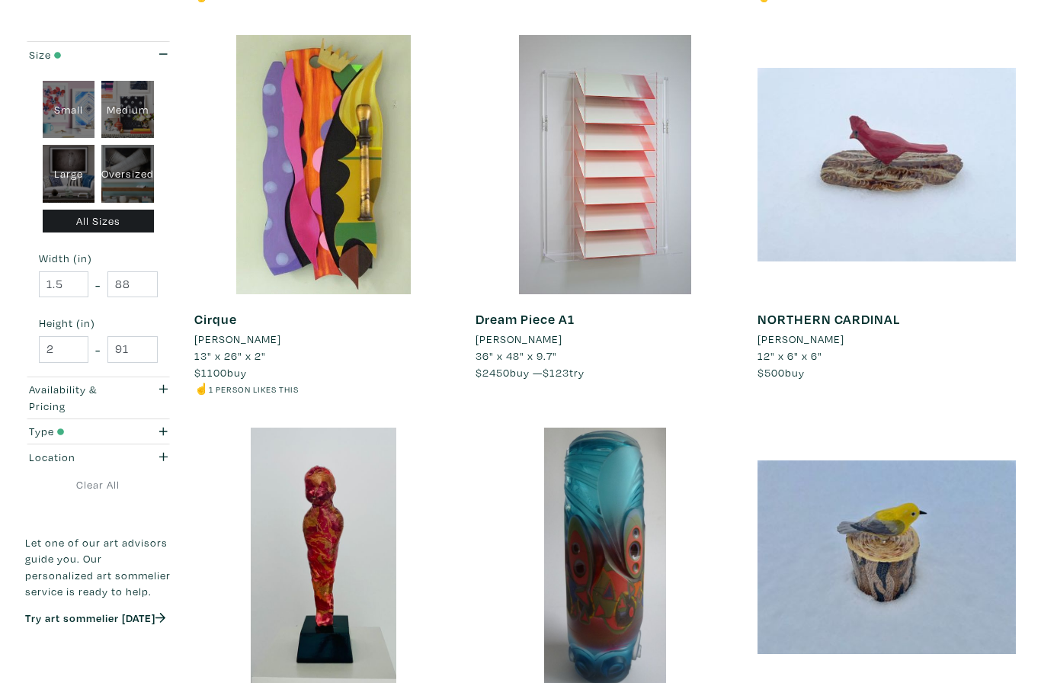
scroll to position [1788, 0]
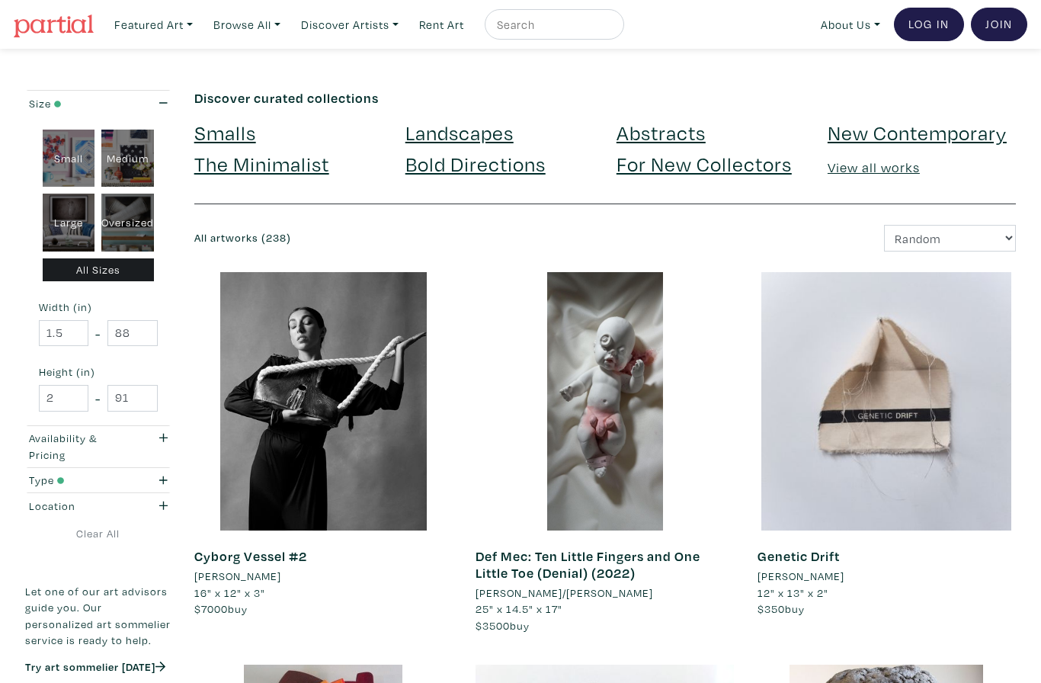
click at [878, 174] on link "View all works" at bounding box center [874, 167] width 92 height 18
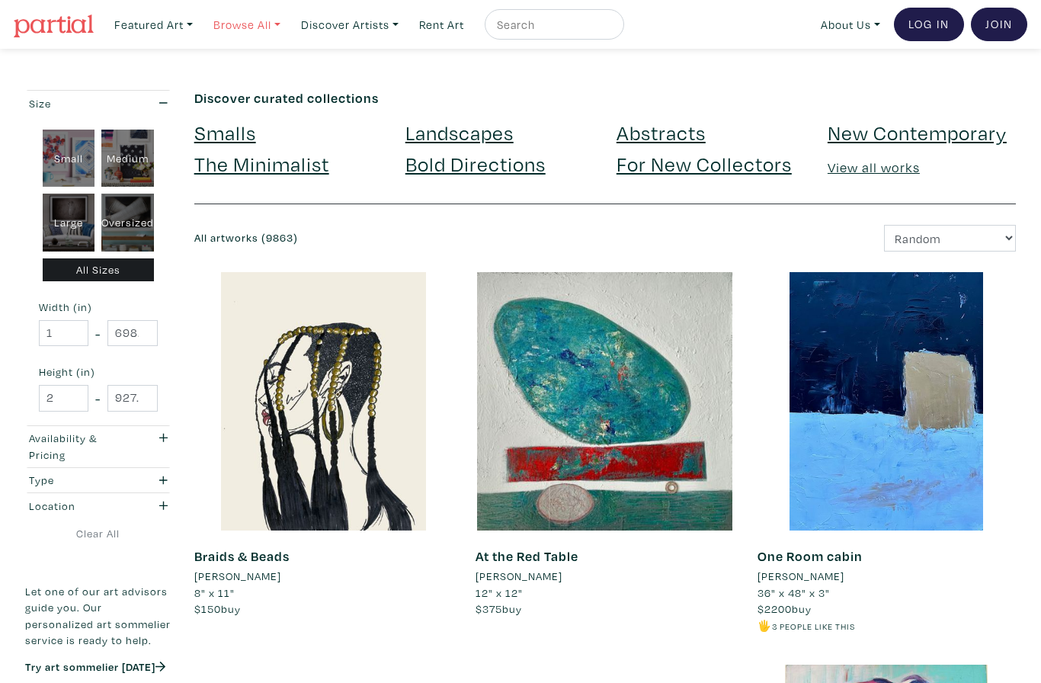
click at [200, 24] on link "Browse All" at bounding box center [153, 24] width 92 height 31
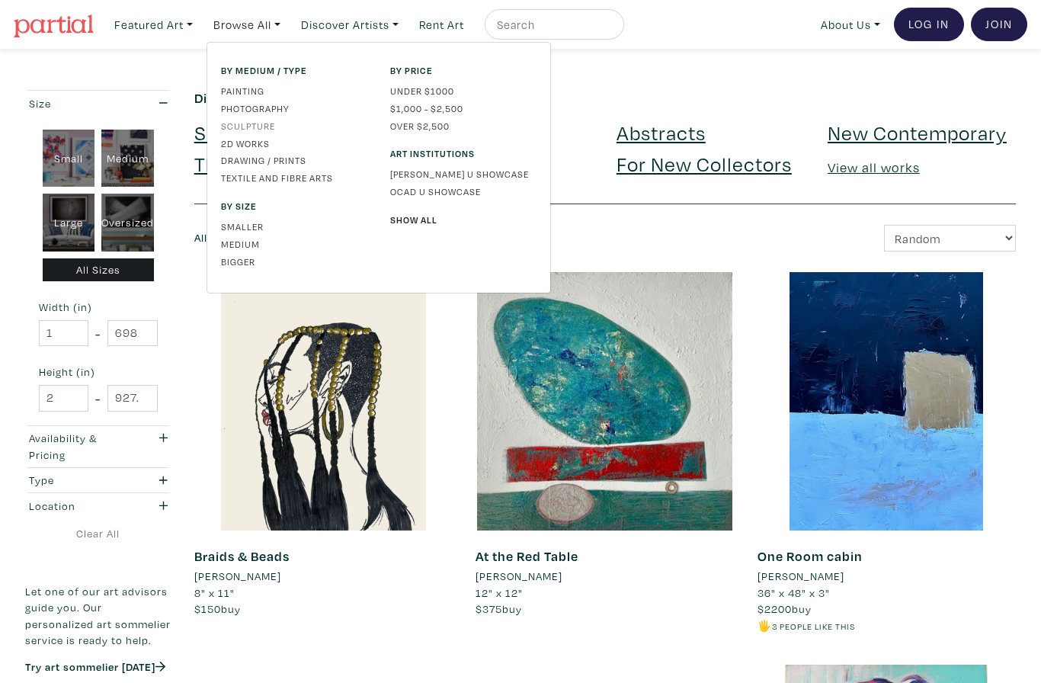
click at [274, 119] on link "Sculpture" at bounding box center [294, 126] width 146 height 14
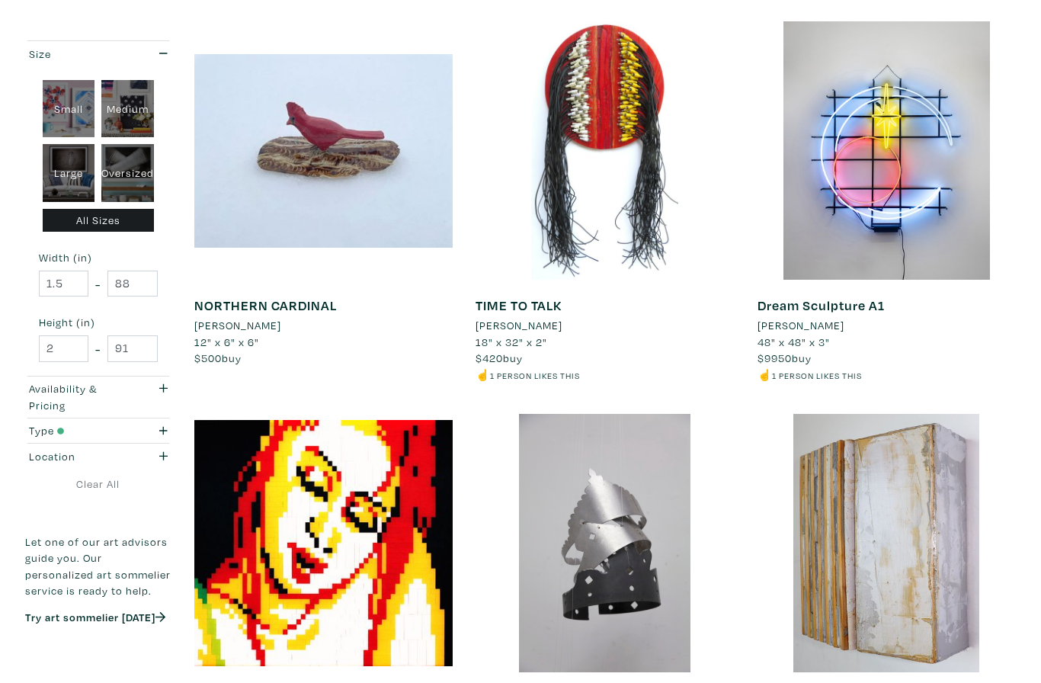
scroll to position [1429, 0]
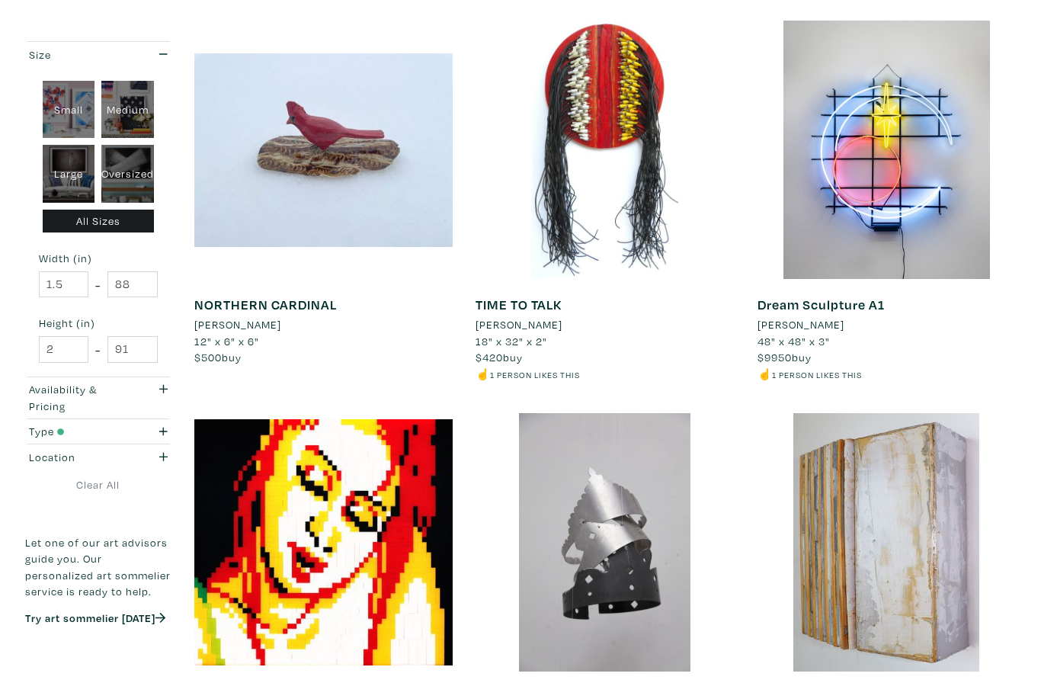
click at [1011, 594] on div at bounding box center [886, 542] width 258 height 258
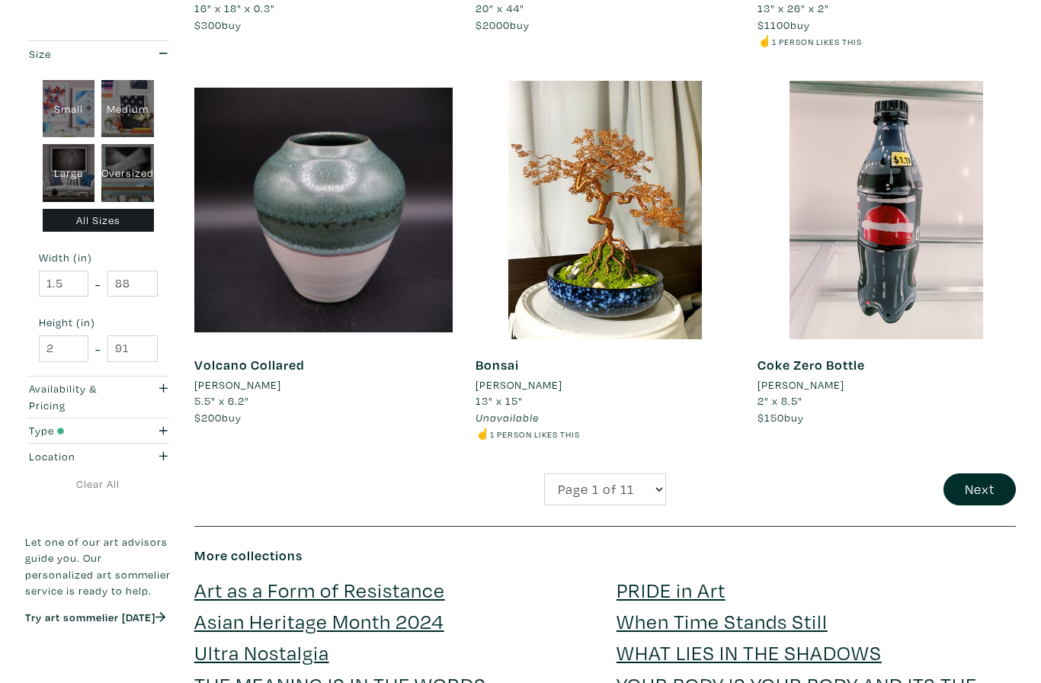
scroll to position [2905, 0]
click at [979, 473] on button "Next" at bounding box center [979, 489] width 72 height 33
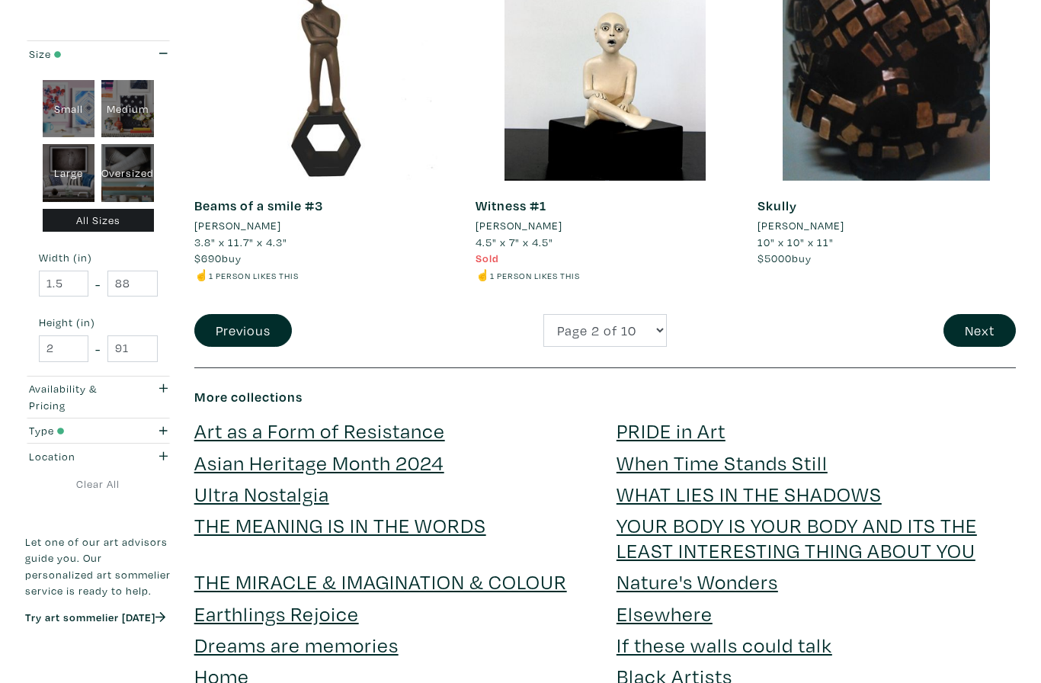
scroll to position [3087, 0]
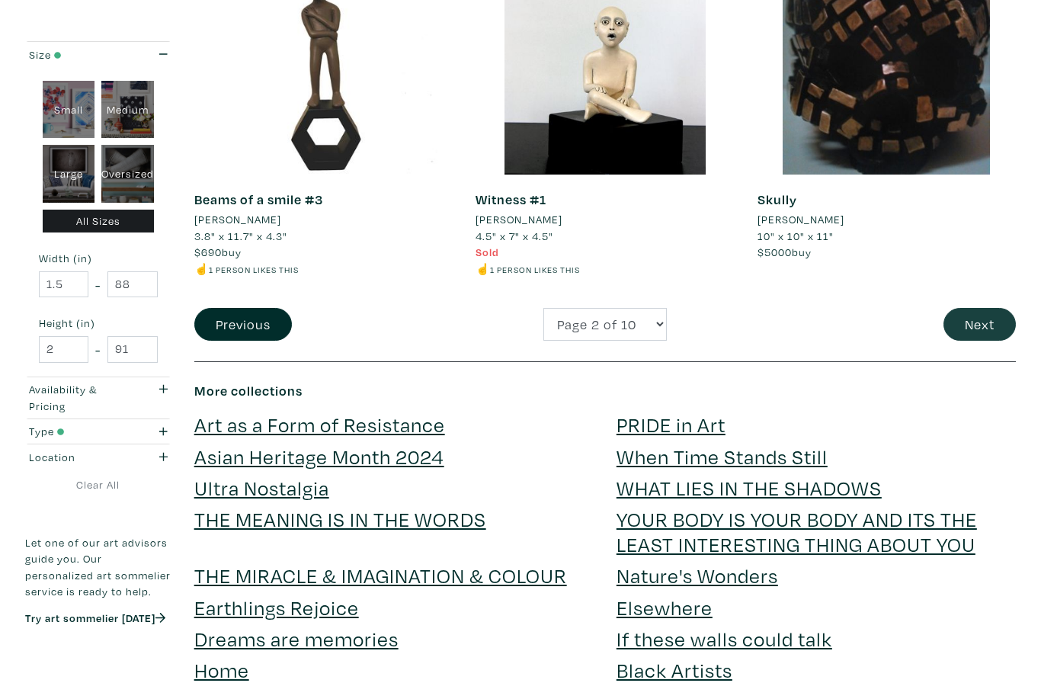
click at [978, 308] on button "Next" at bounding box center [979, 324] width 72 height 33
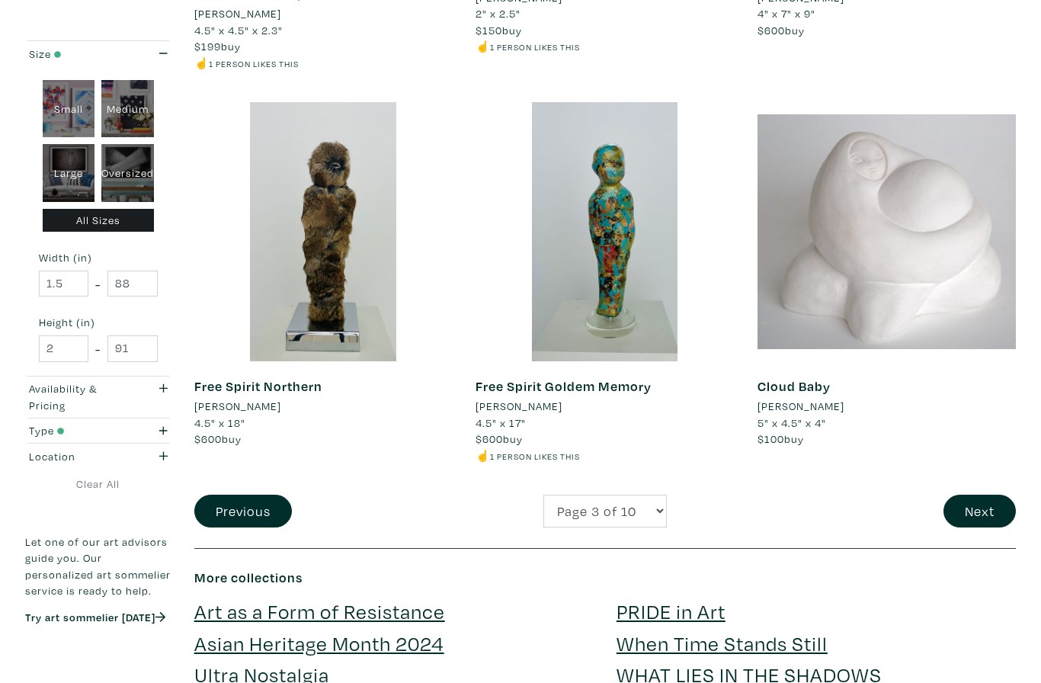
scroll to position [2900, 0]
click at [981, 497] on button "Next" at bounding box center [979, 511] width 72 height 33
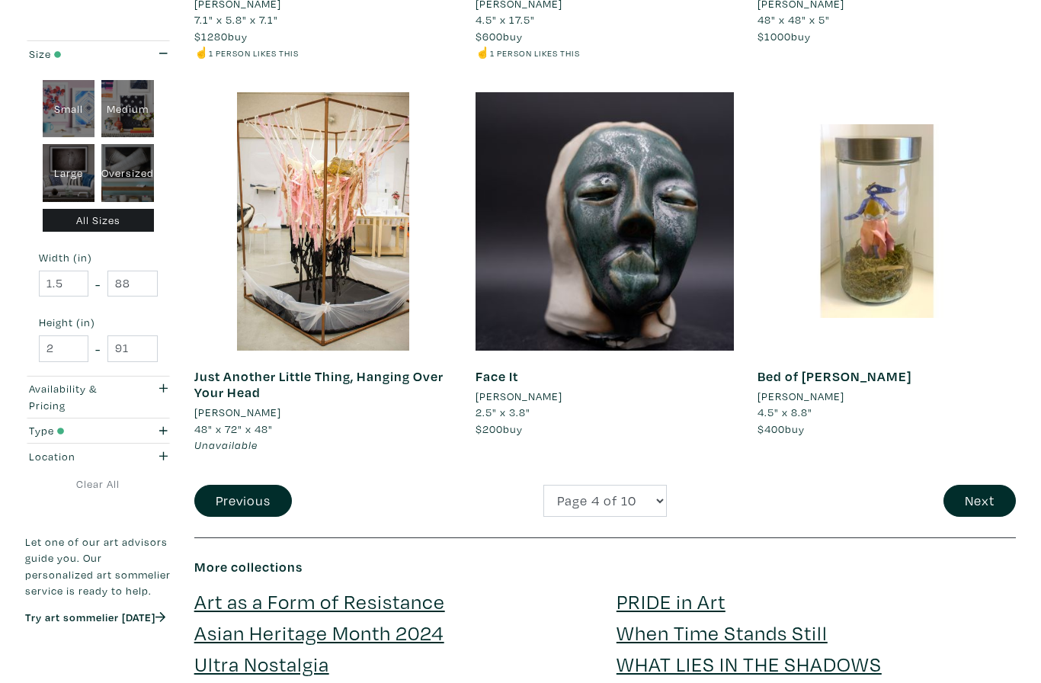
scroll to position [2894, 0]
click at [984, 485] on button "Next" at bounding box center [979, 501] width 72 height 33
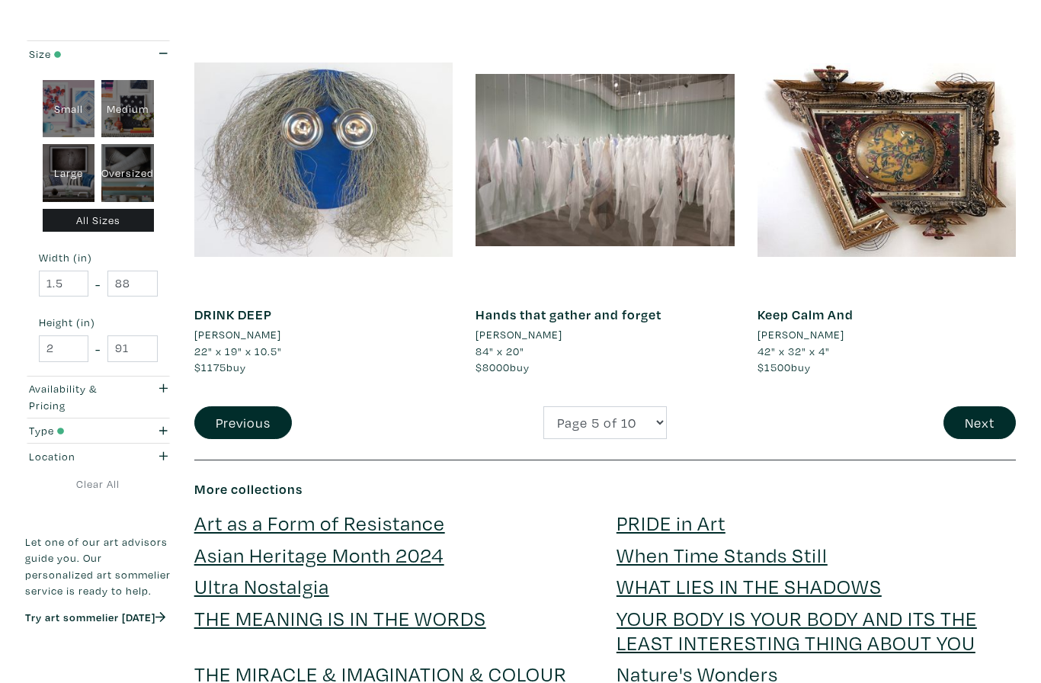
scroll to position [2939, 0]
click at [980, 411] on button "Next" at bounding box center [979, 422] width 72 height 33
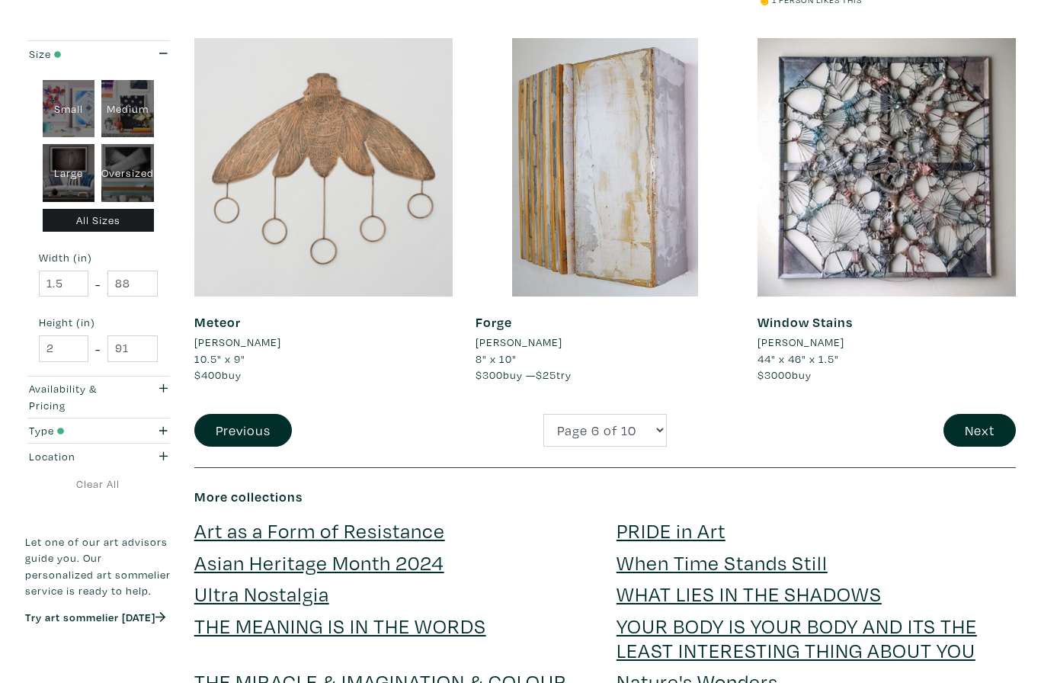
scroll to position [2931, 0]
click at [984, 414] on button "Next" at bounding box center [979, 430] width 72 height 33
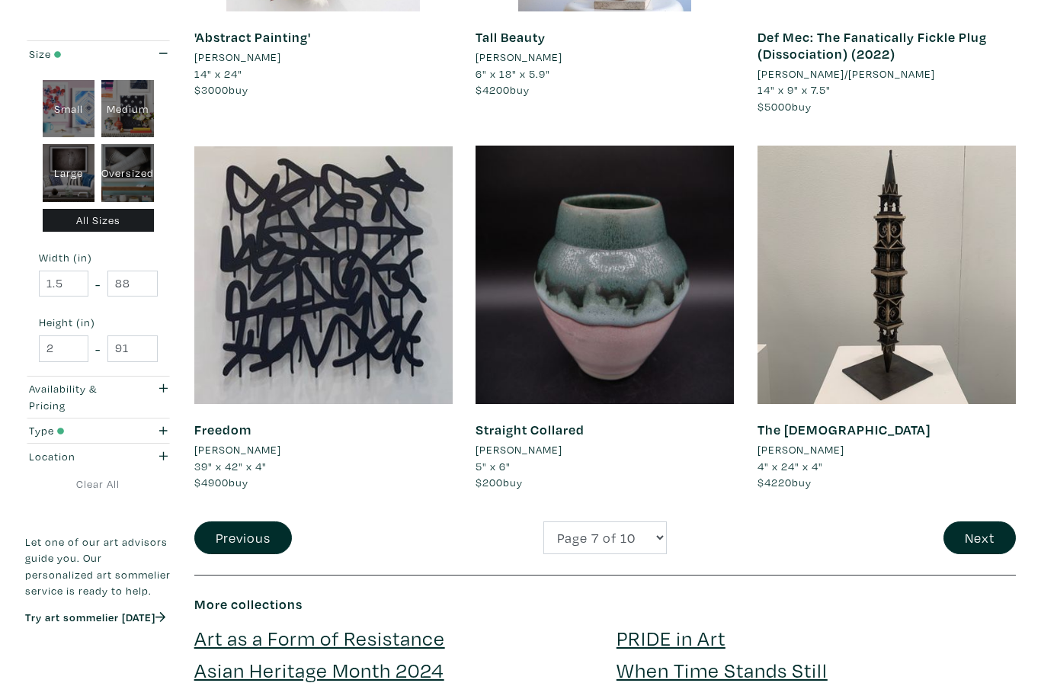
scroll to position [2825, 0]
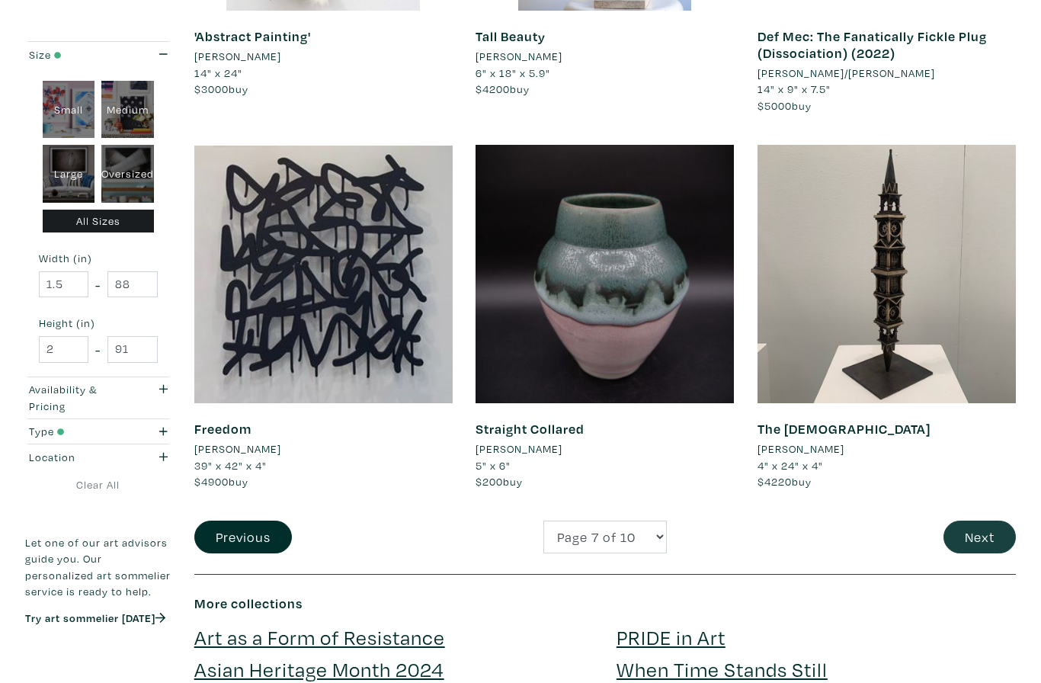
click at [973, 520] on button "Next" at bounding box center [979, 536] width 72 height 33
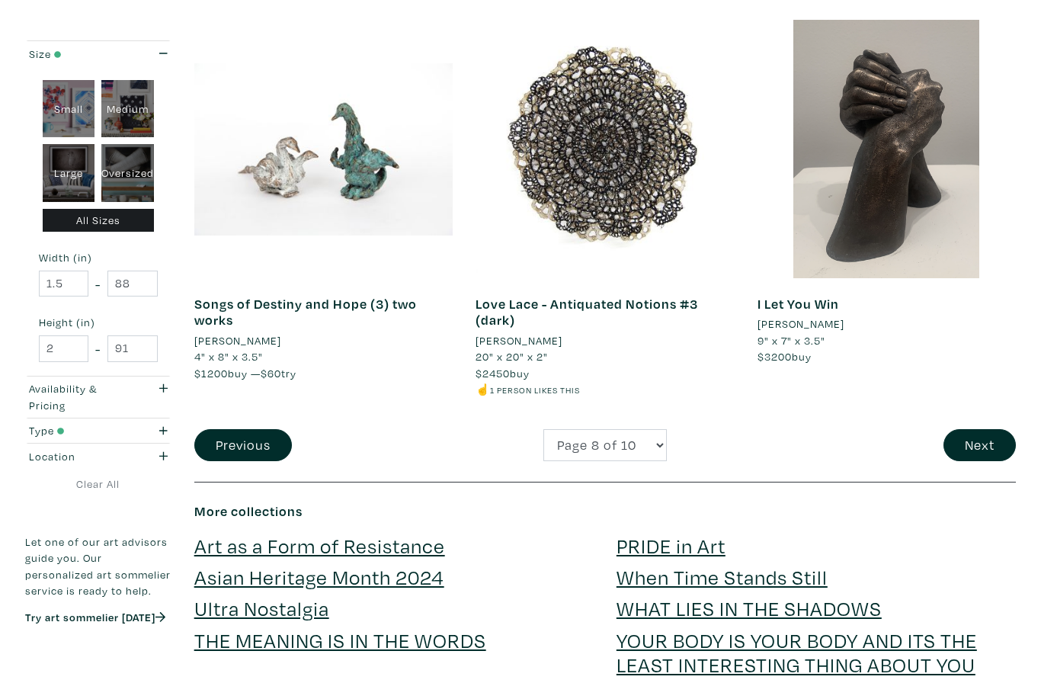
scroll to position [2950, 0]
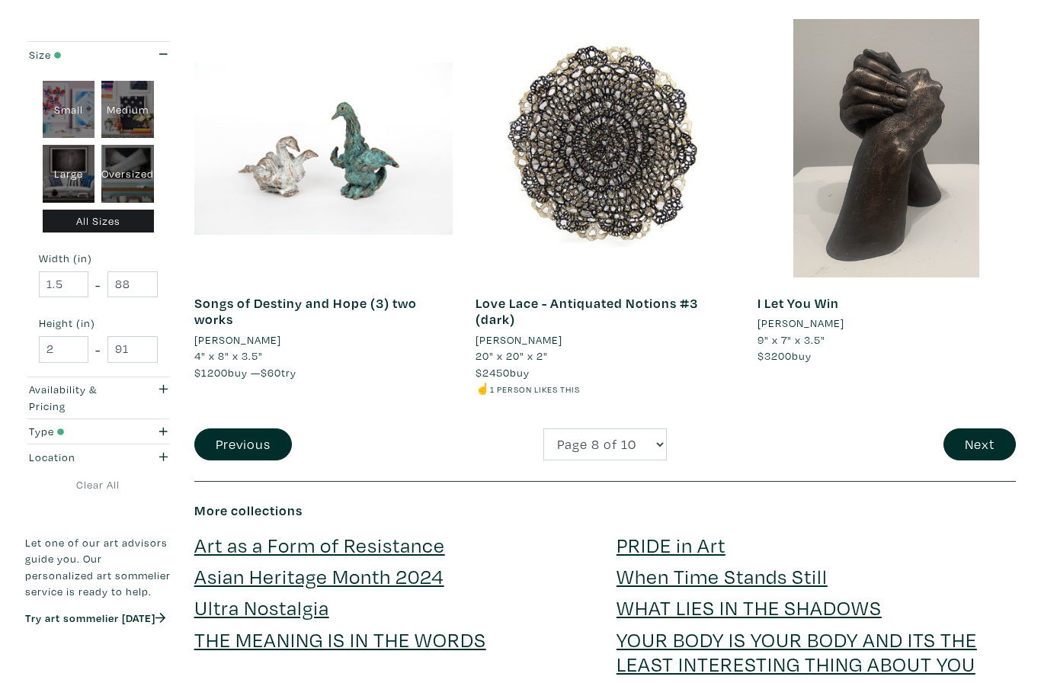
click at [981, 429] on button "Next" at bounding box center [979, 444] width 72 height 33
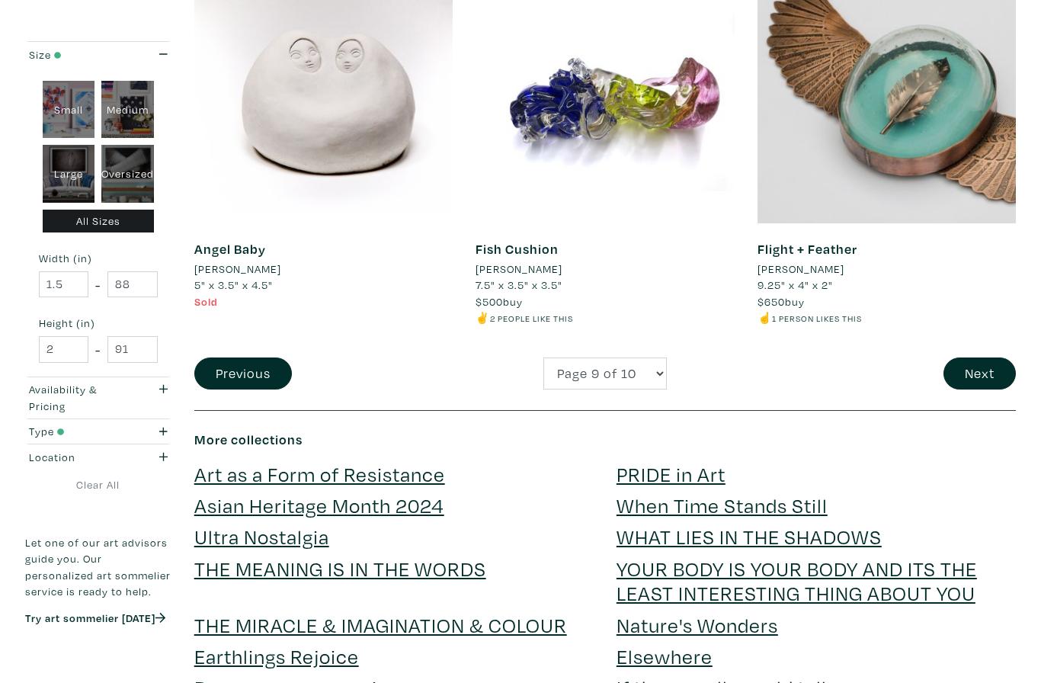
scroll to position [3085, 0]
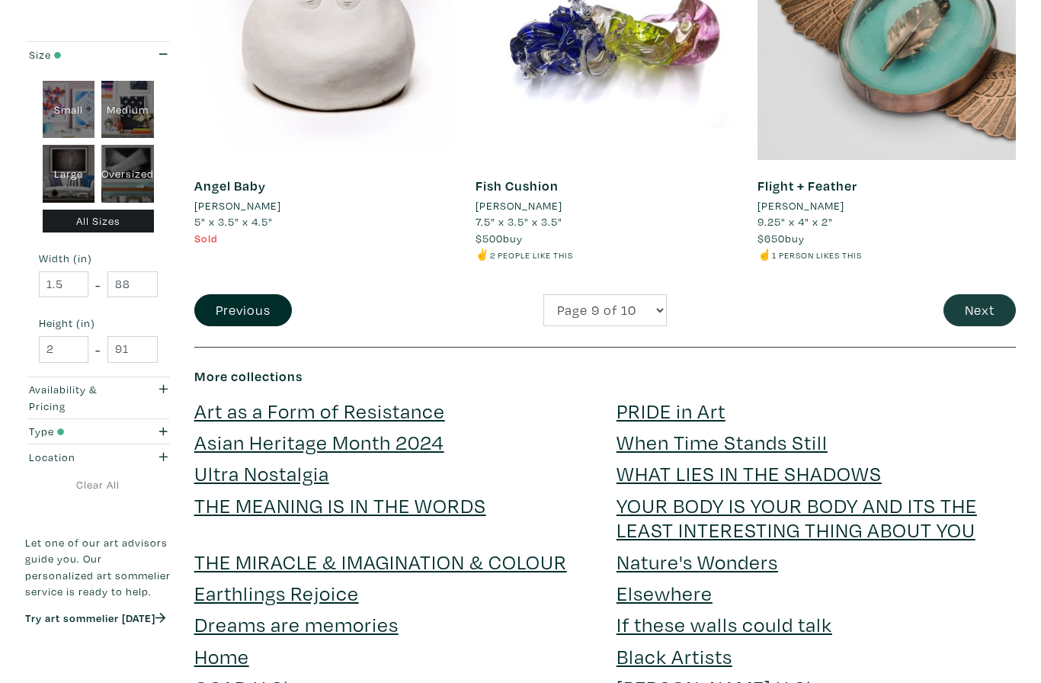
click at [984, 303] on button "Next" at bounding box center [979, 310] width 72 height 33
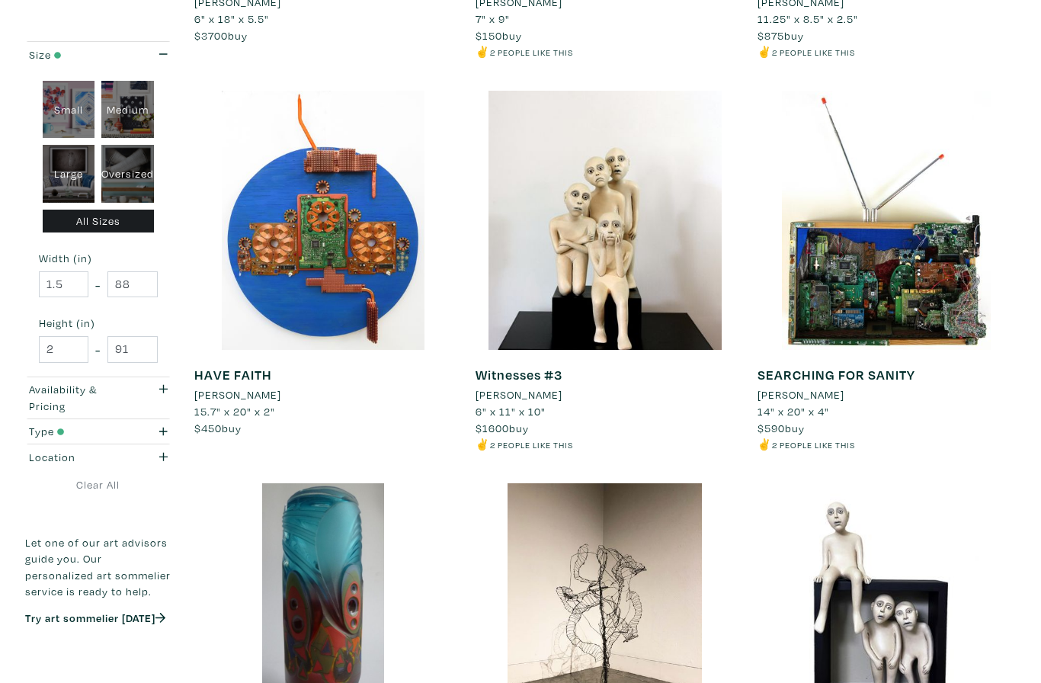
scroll to position [2118, 0]
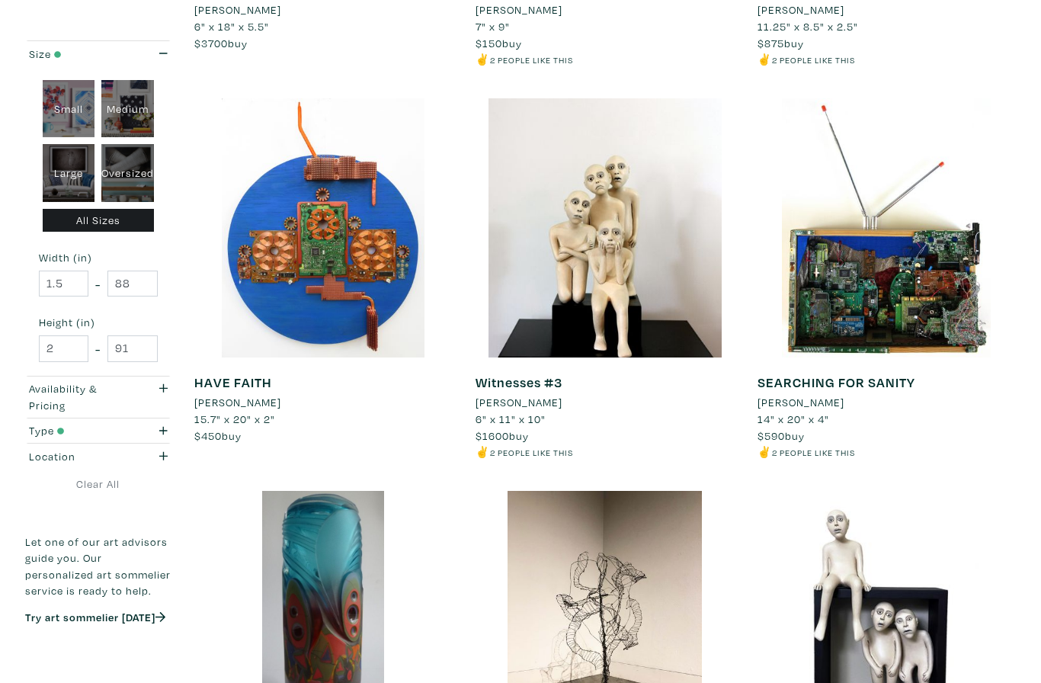
click at [614, 264] on div at bounding box center [604, 228] width 258 height 258
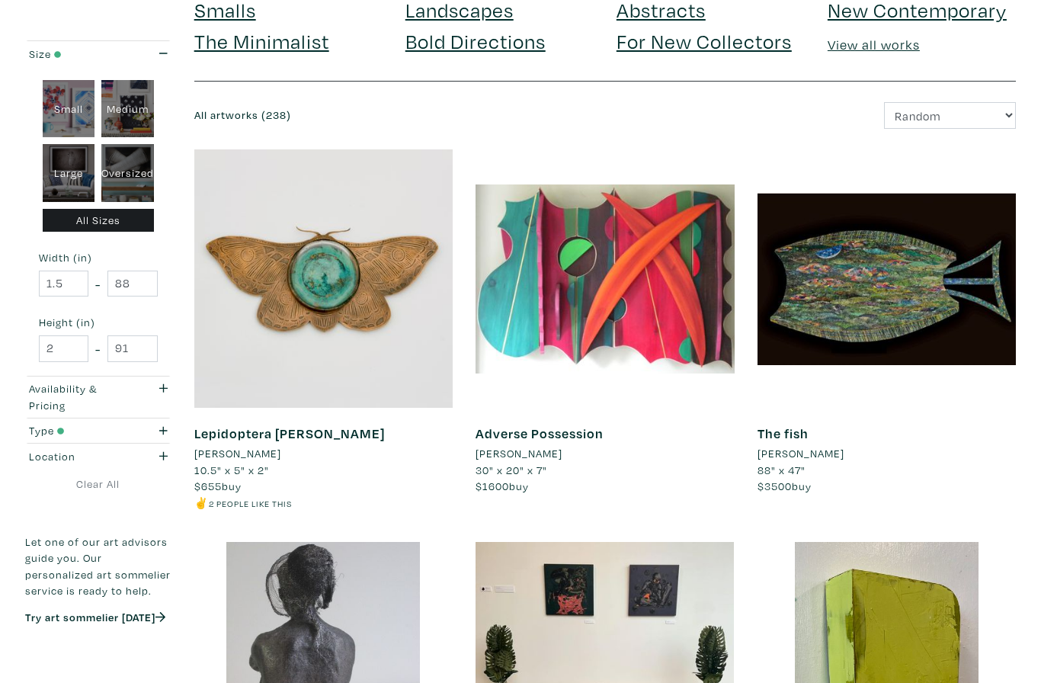
scroll to position [0, 0]
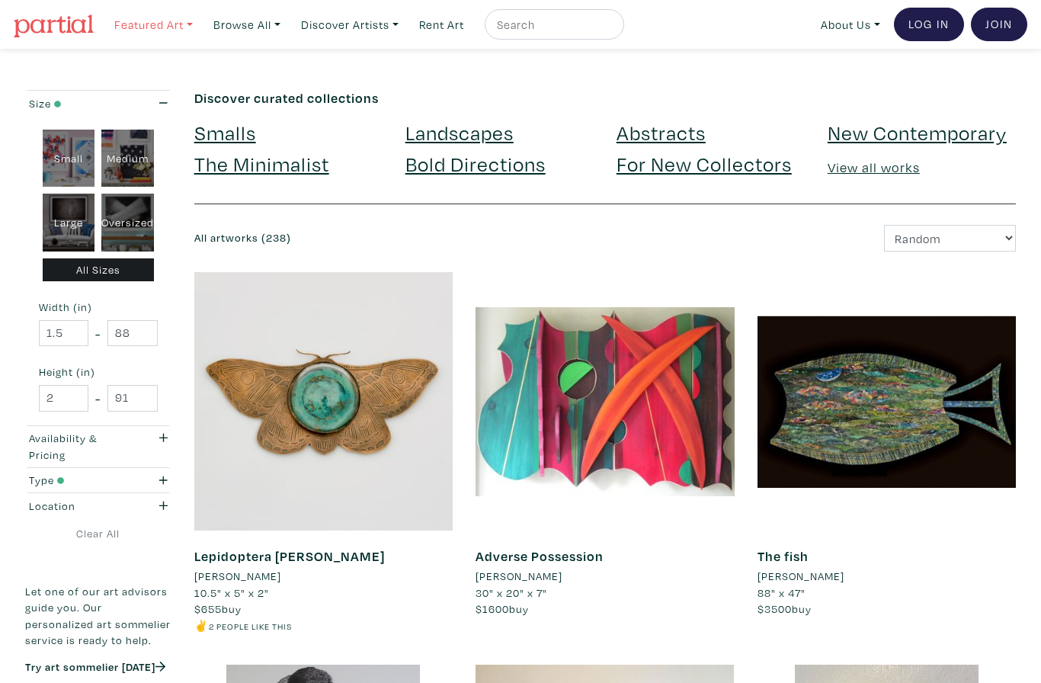
click at [187, 27] on link "Featured Art" at bounding box center [153, 24] width 92 height 31
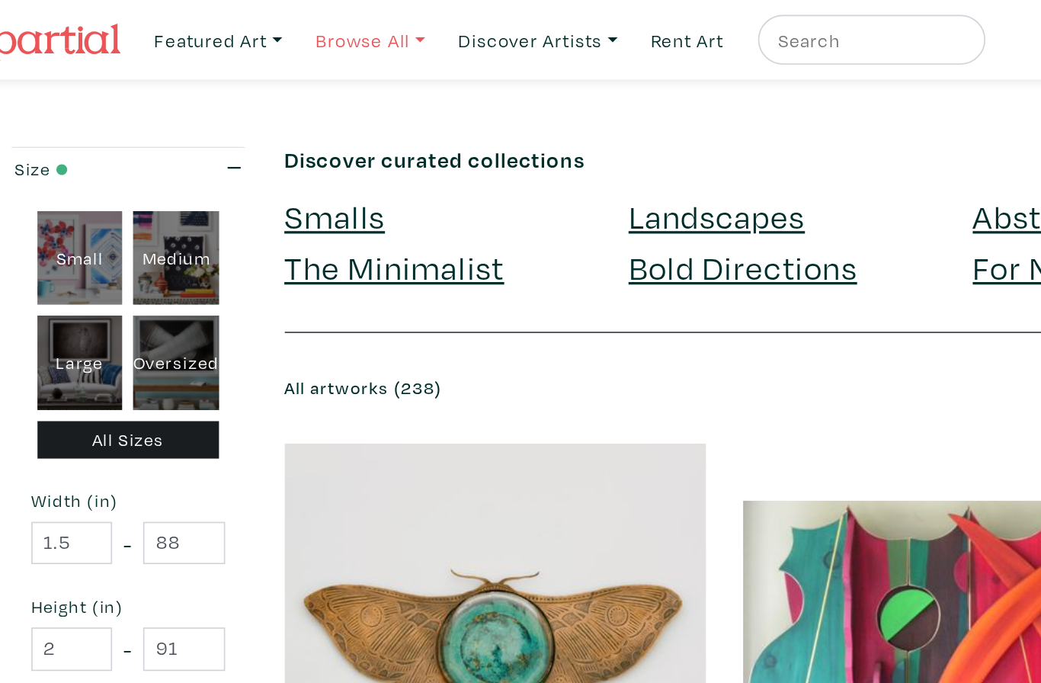
click at [200, 24] on link "Browse All" at bounding box center [153, 24] width 92 height 31
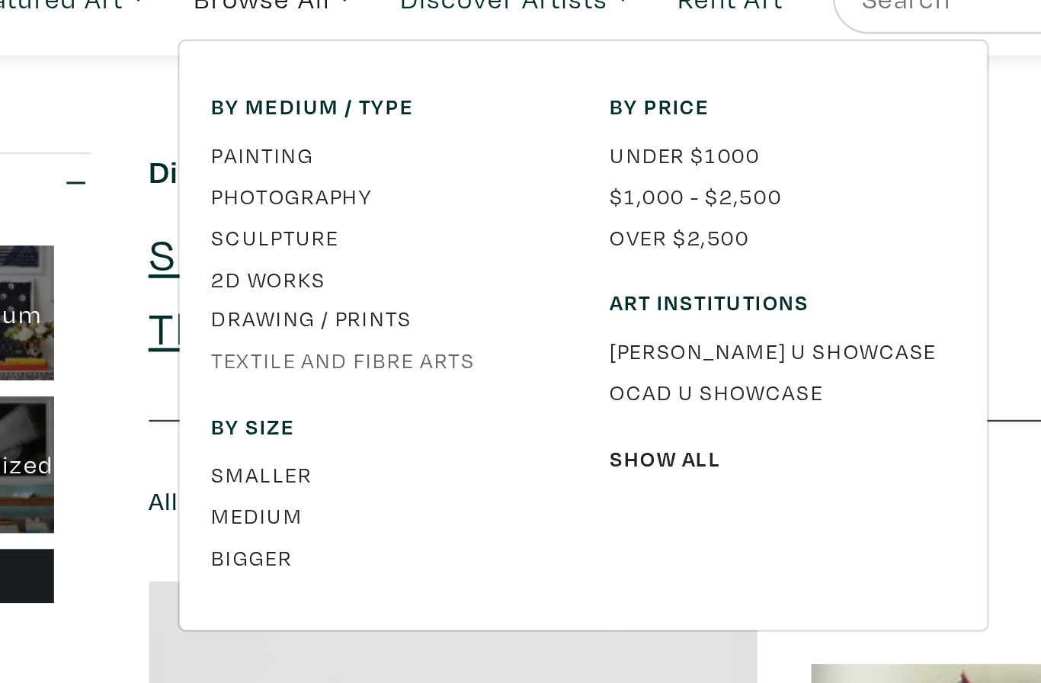
click at [221, 171] on link "Textile and Fibre Arts" at bounding box center [294, 178] width 146 height 14
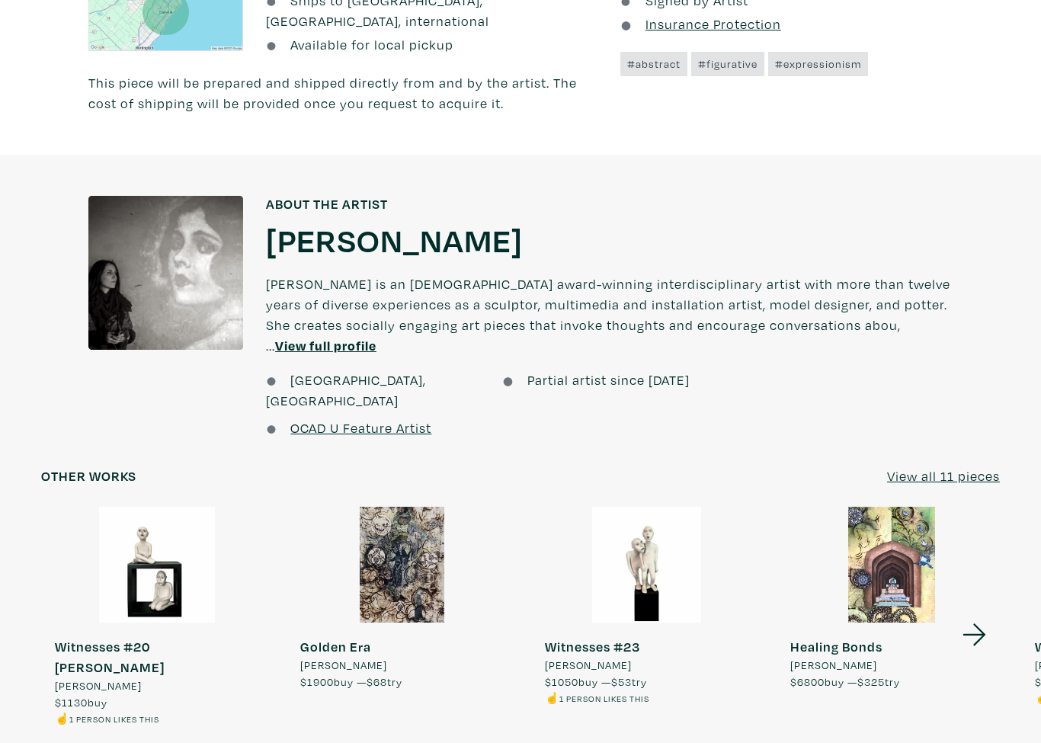
scroll to position [965, 0]
click at [353, 336] on u "View full profile" at bounding box center [325, 345] width 101 height 18
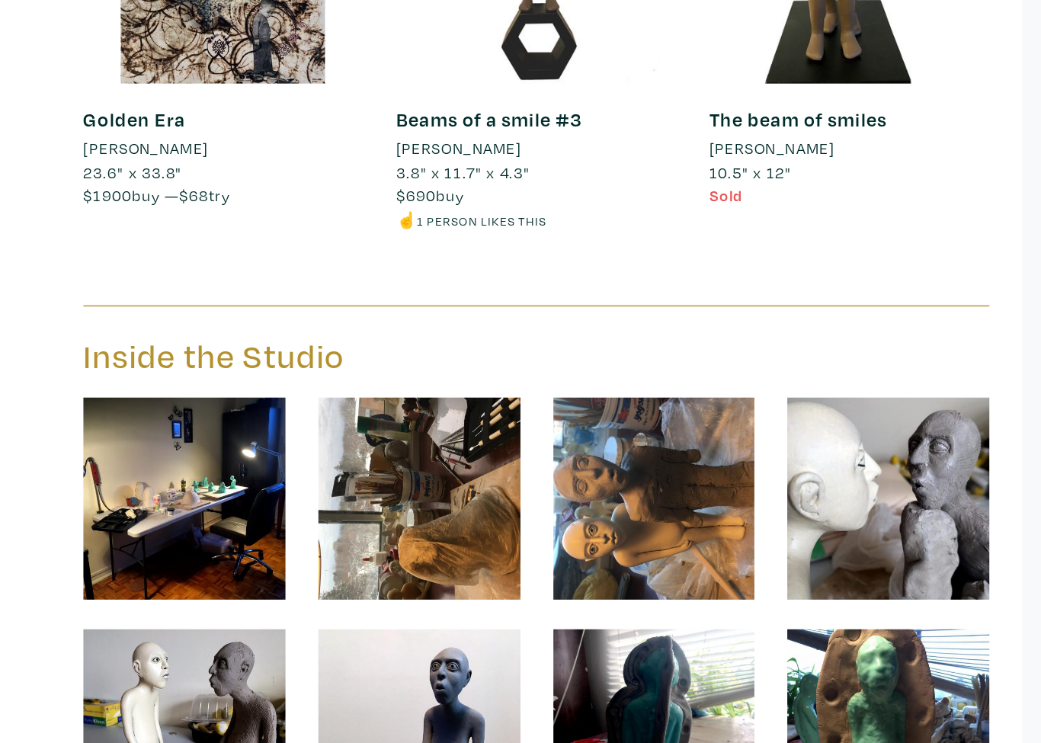
scroll to position [3124, 0]
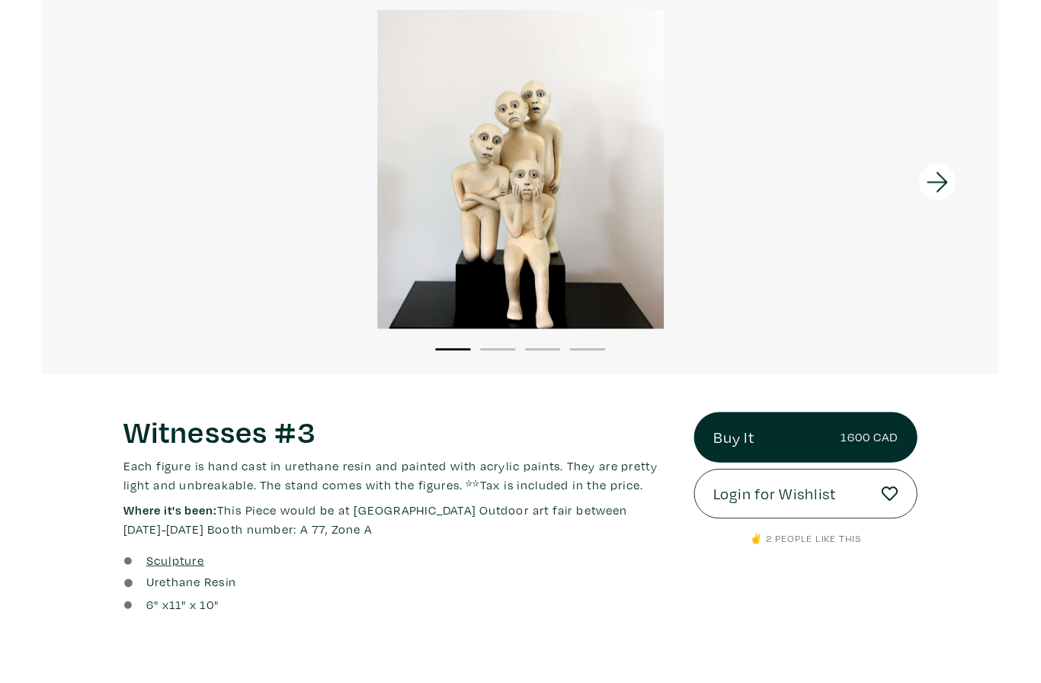
scroll to position [60, 0]
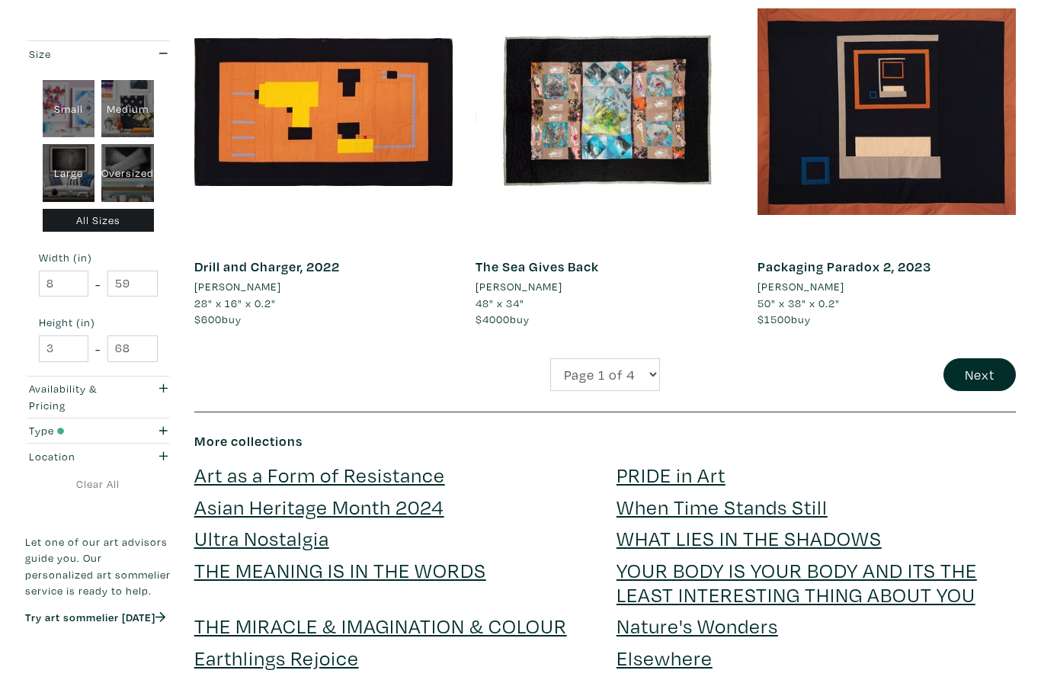
scroll to position [2987, 0]
click at [975, 358] on button "Next" at bounding box center [979, 374] width 72 height 33
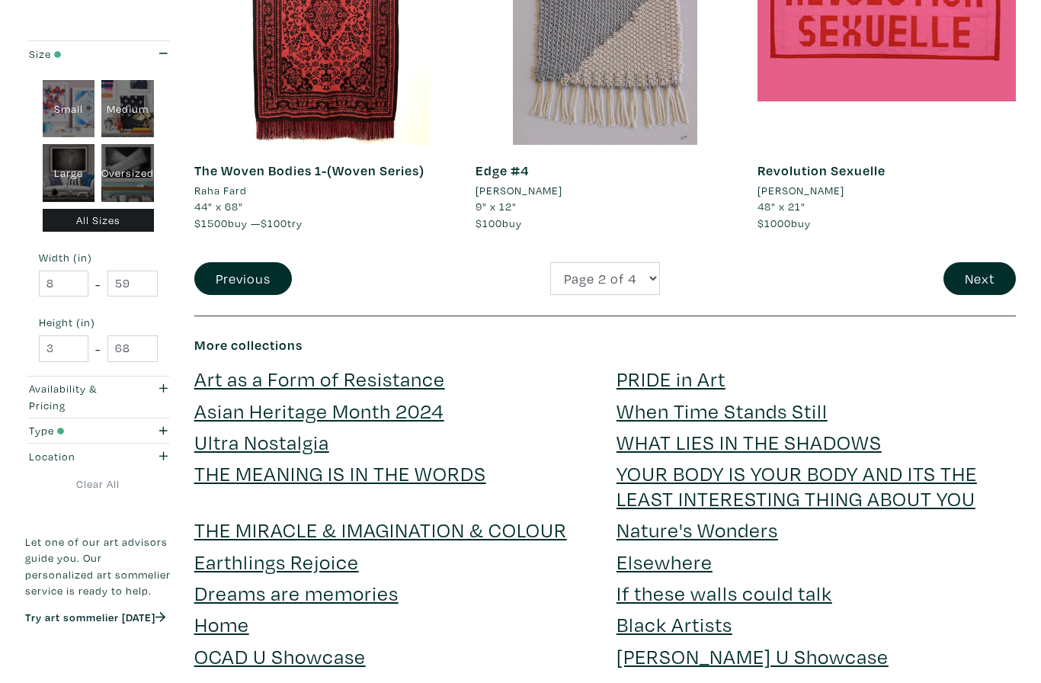
scroll to position [3050, 0]
click at [977, 262] on button "Next" at bounding box center [979, 278] width 72 height 33
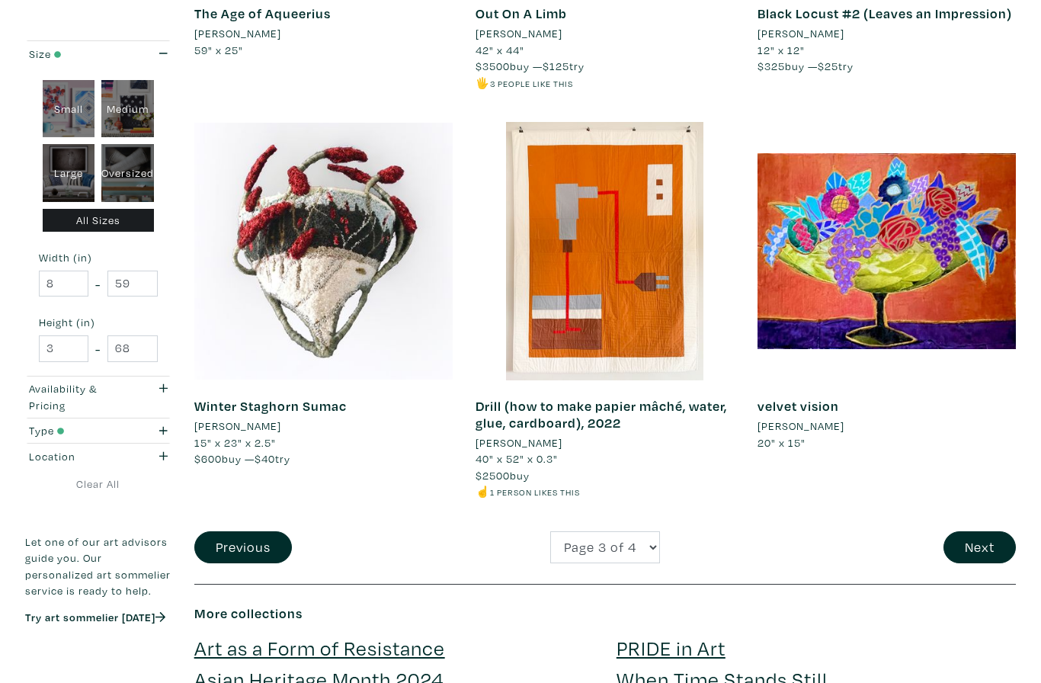
scroll to position [2930, 0]
click at [976, 531] on button "Next" at bounding box center [979, 547] width 72 height 33
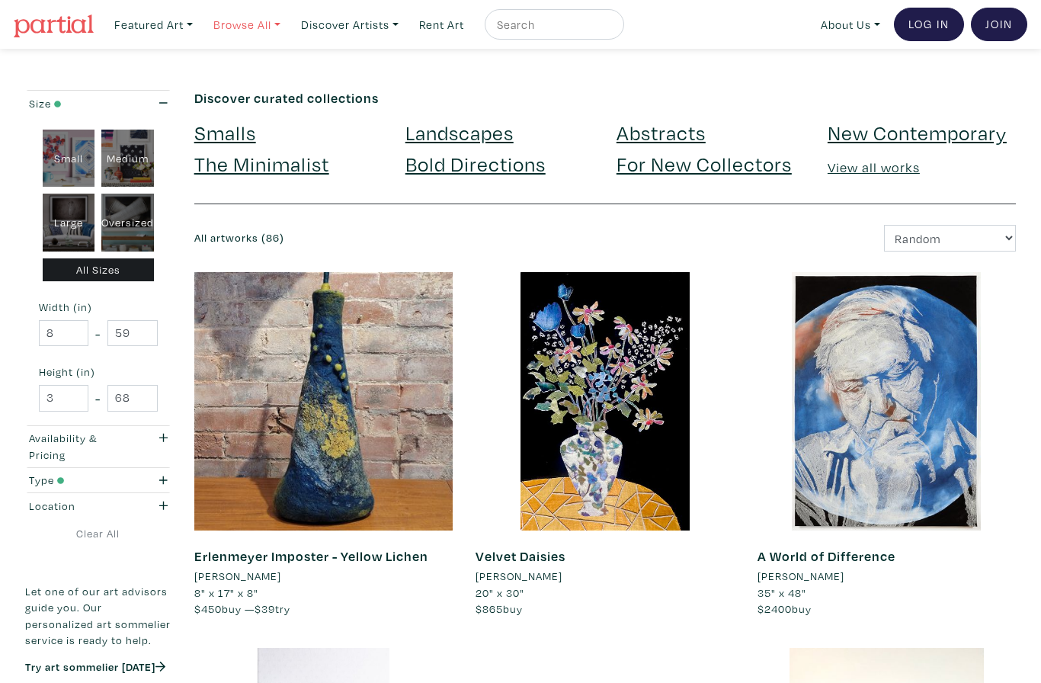
click at [200, 22] on link "Browse All" at bounding box center [153, 24] width 92 height 31
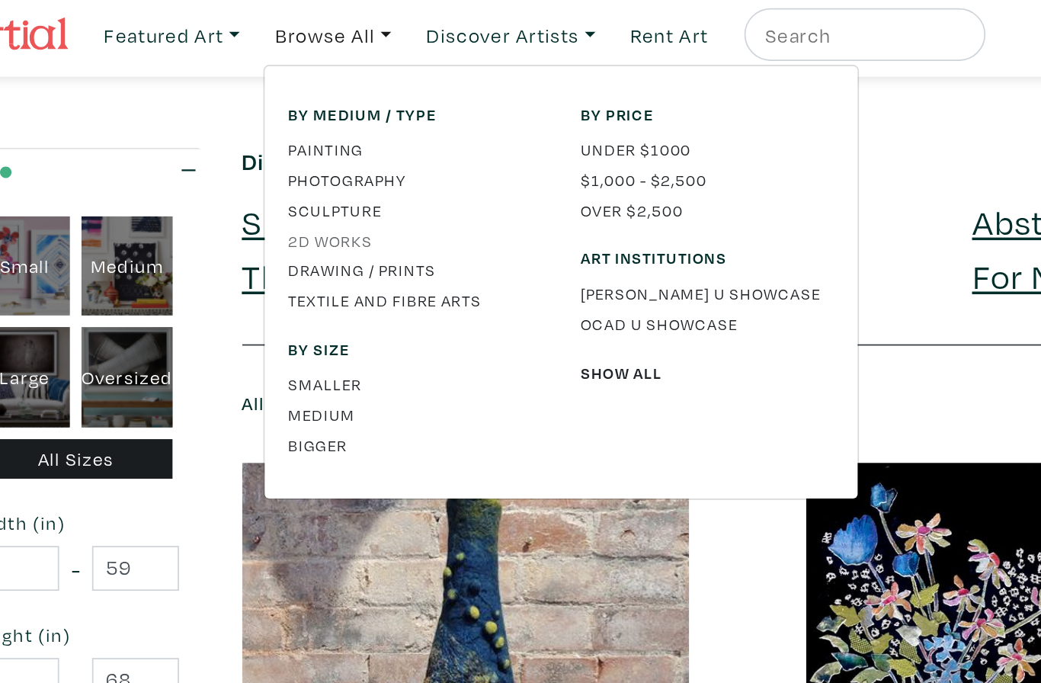
click at [221, 136] on link "2D works" at bounding box center [294, 143] width 146 height 14
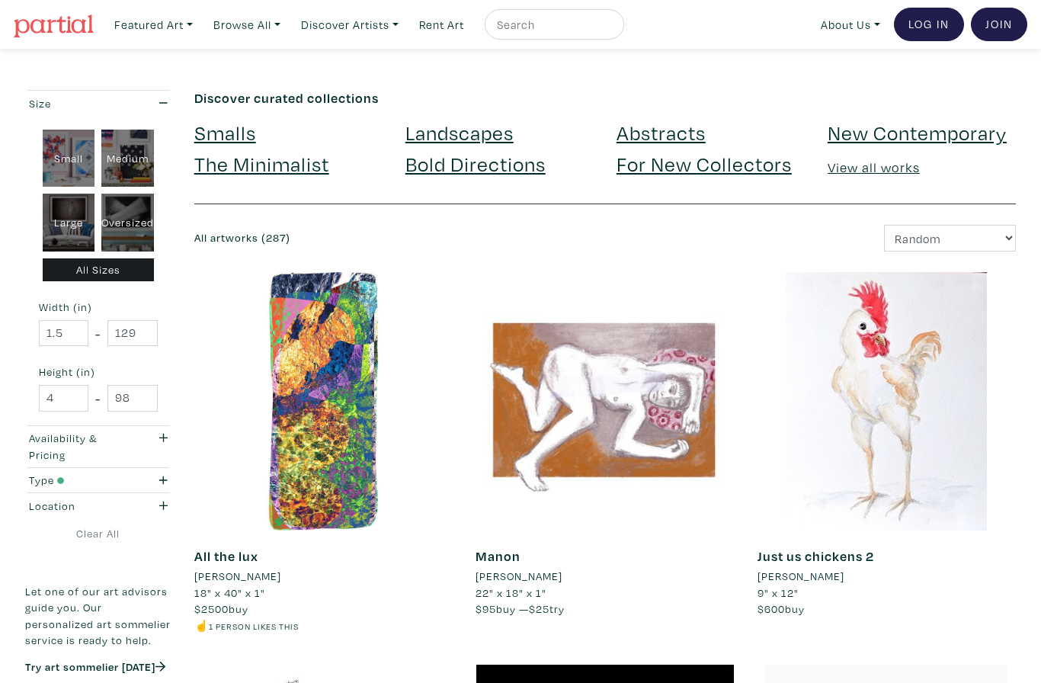
click at [309, 156] on link "The Minimalist" at bounding box center [261, 163] width 135 height 27
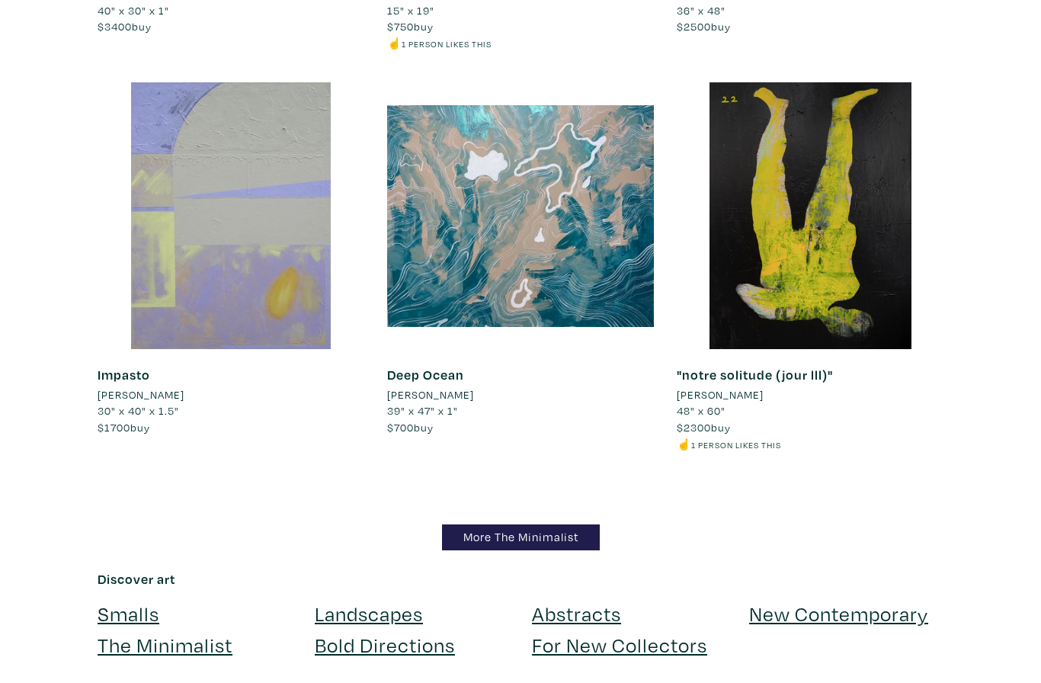
scroll to position [10308, 0]
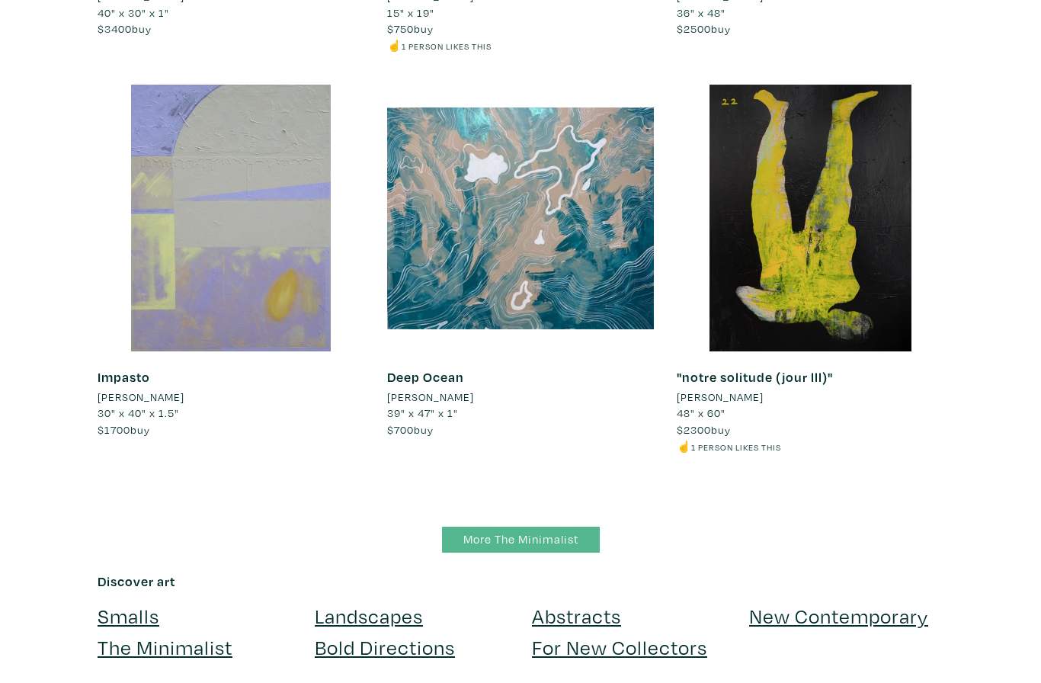
click at [583, 527] on link "More The Minimalist" at bounding box center [521, 540] width 158 height 27
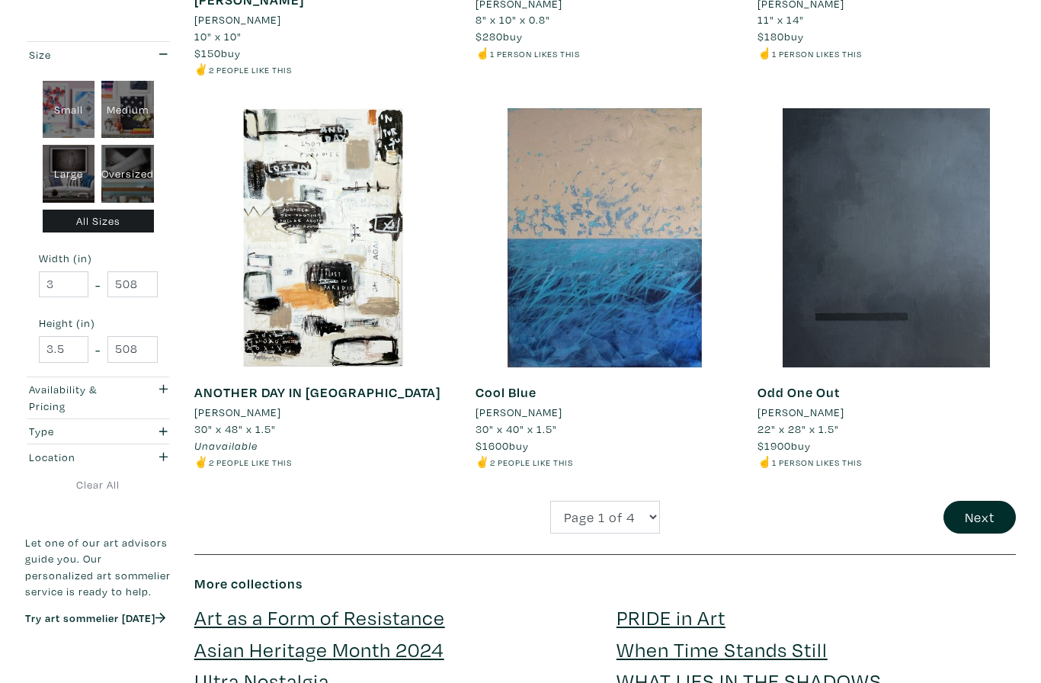
scroll to position [2926, 0]
click at [985, 501] on button "Next" at bounding box center [979, 517] width 72 height 33
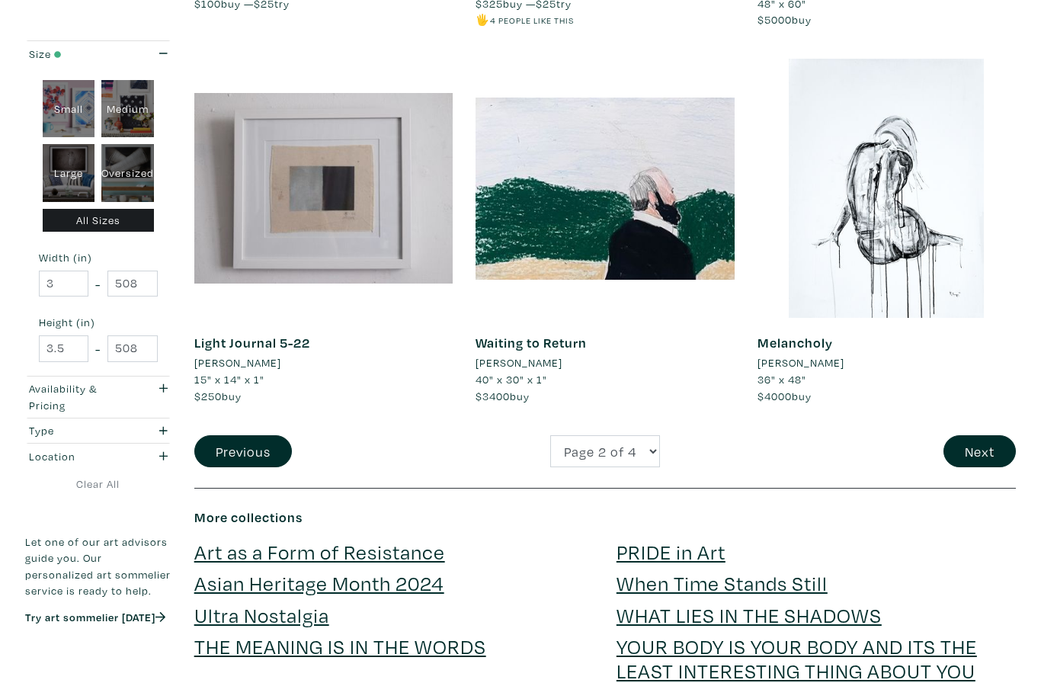
scroll to position [2976, 0]
click at [987, 435] on button "Next" at bounding box center [979, 451] width 72 height 33
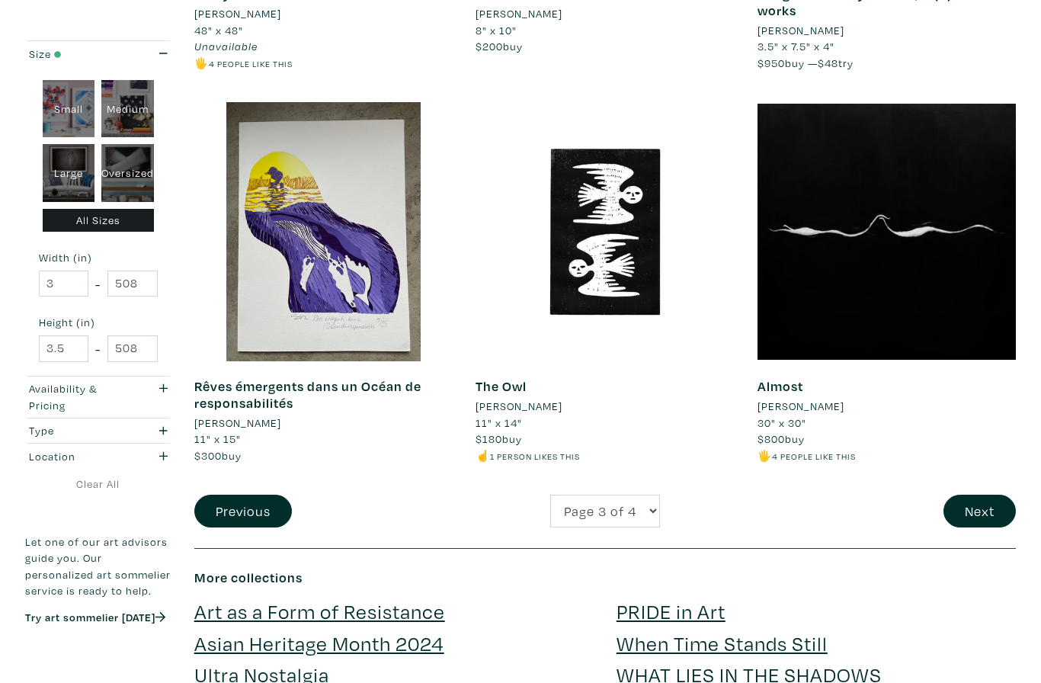
scroll to position [2982, 0]
click at [997, 495] on button "Next" at bounding box center [979, 511] width 72 height 33
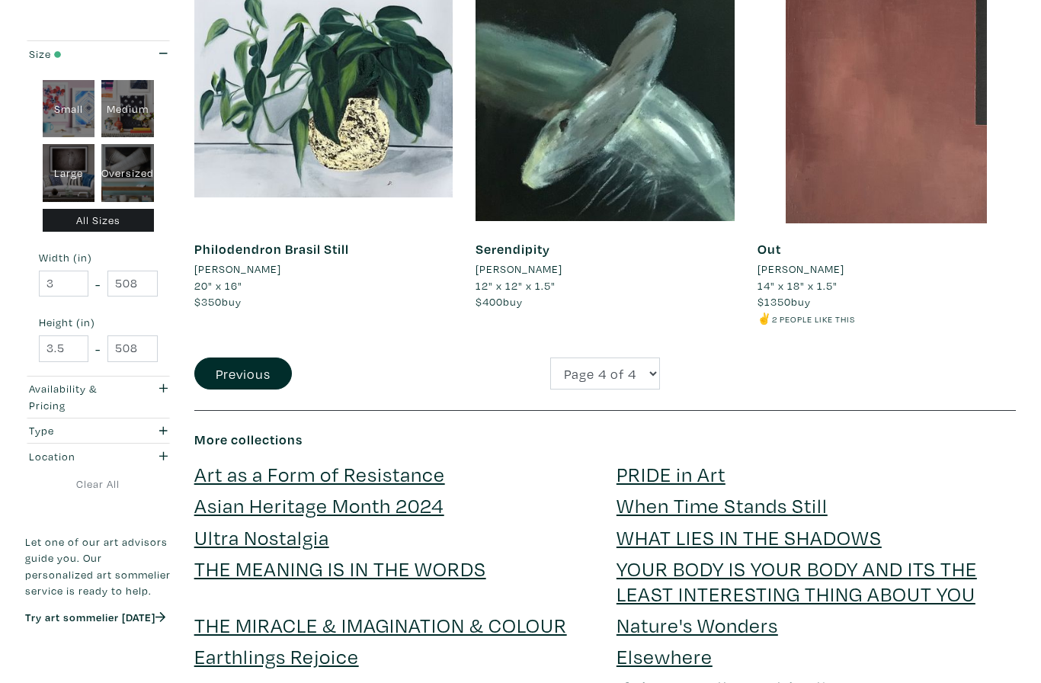
scroll to position [701, 0]
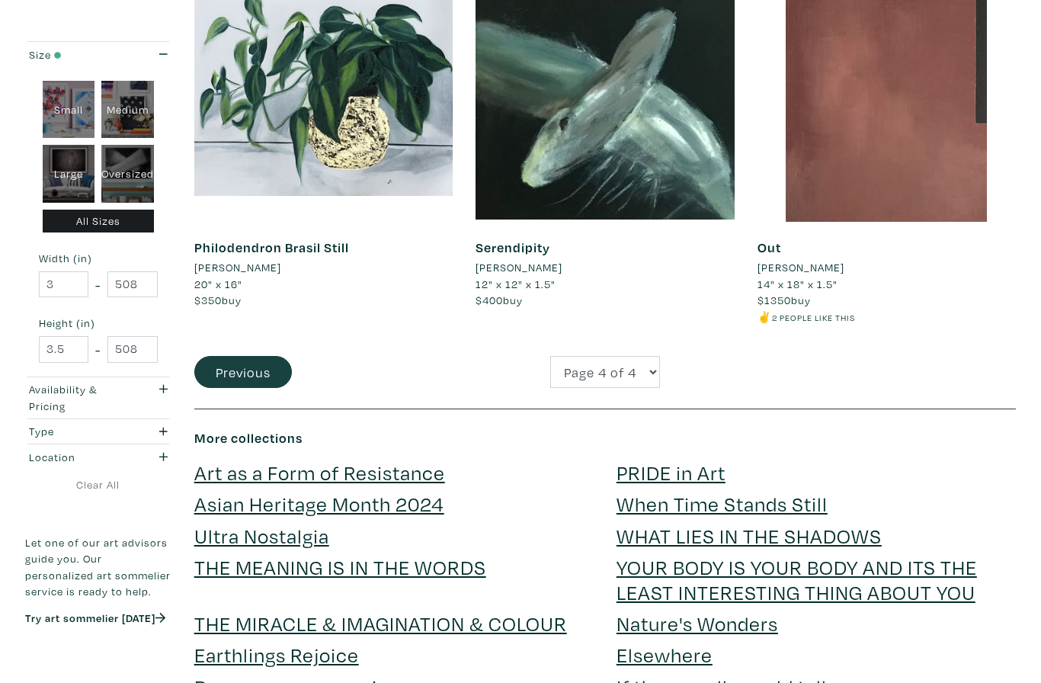
click at [274, 363] on button "Previous" at bounding box center [243, 372] width 98 height 33
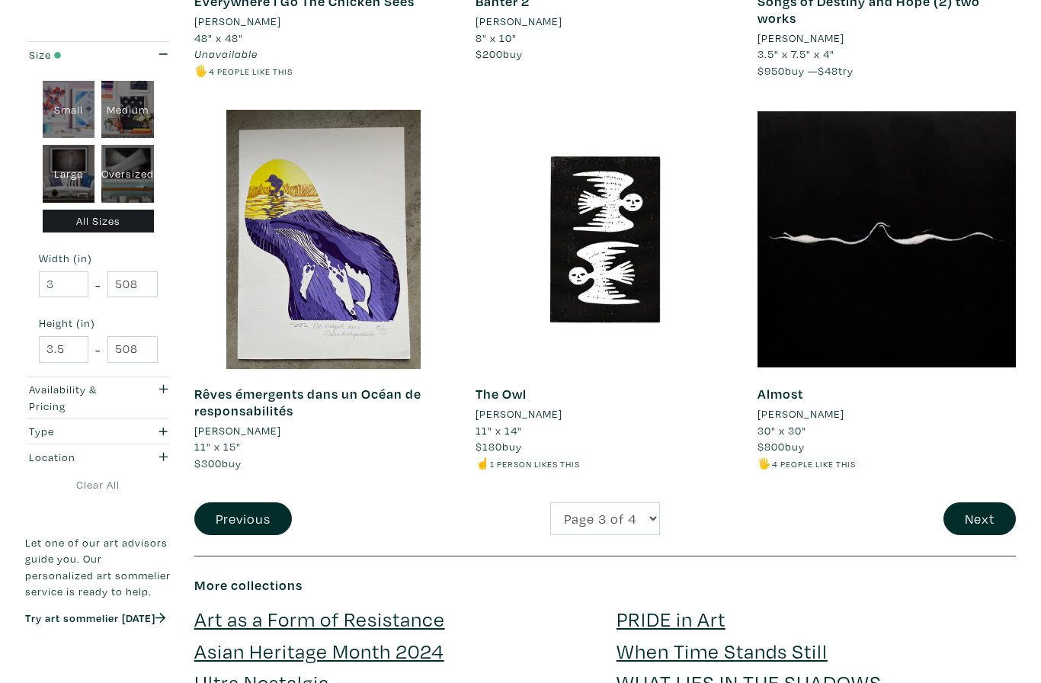
scroll to position [2893, 0]
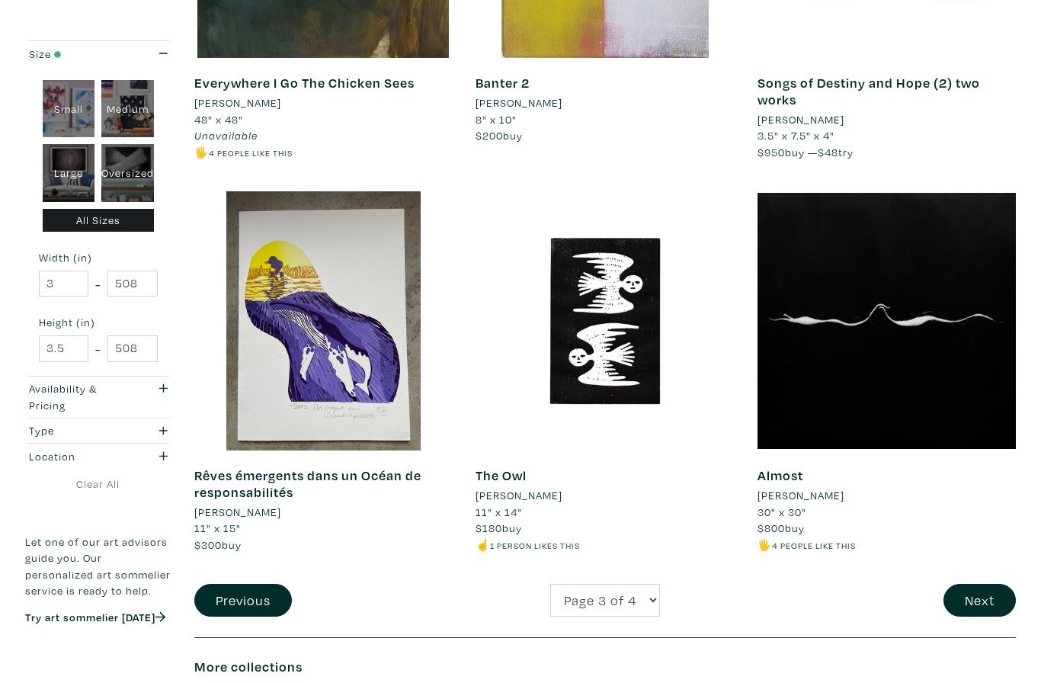
click at [623, 244] on div at bounding box center [604, 321] width 258 height 258
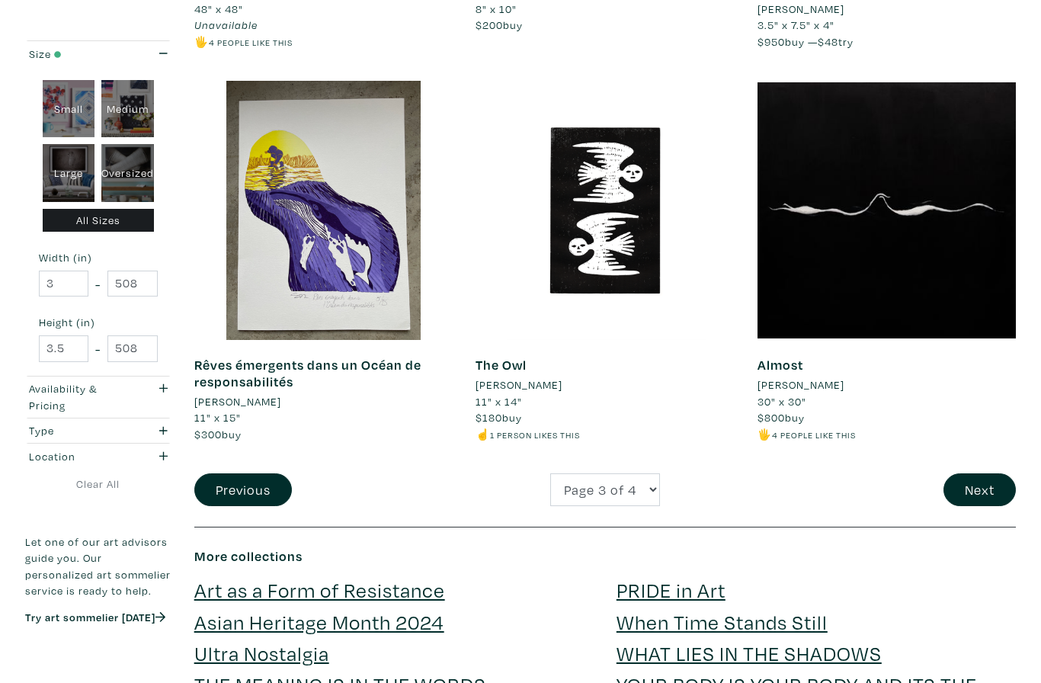
scroll to position [3038, 0]
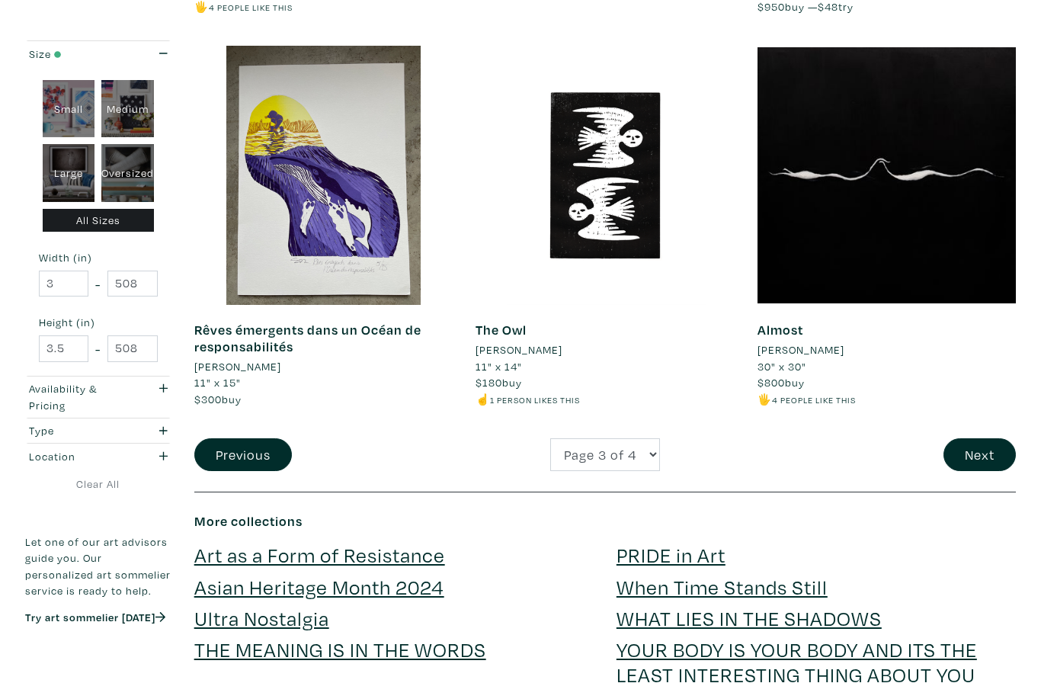
click at [826, 342] on li "Emily Condie" at bounding box center [800, 350] width 87 height 17
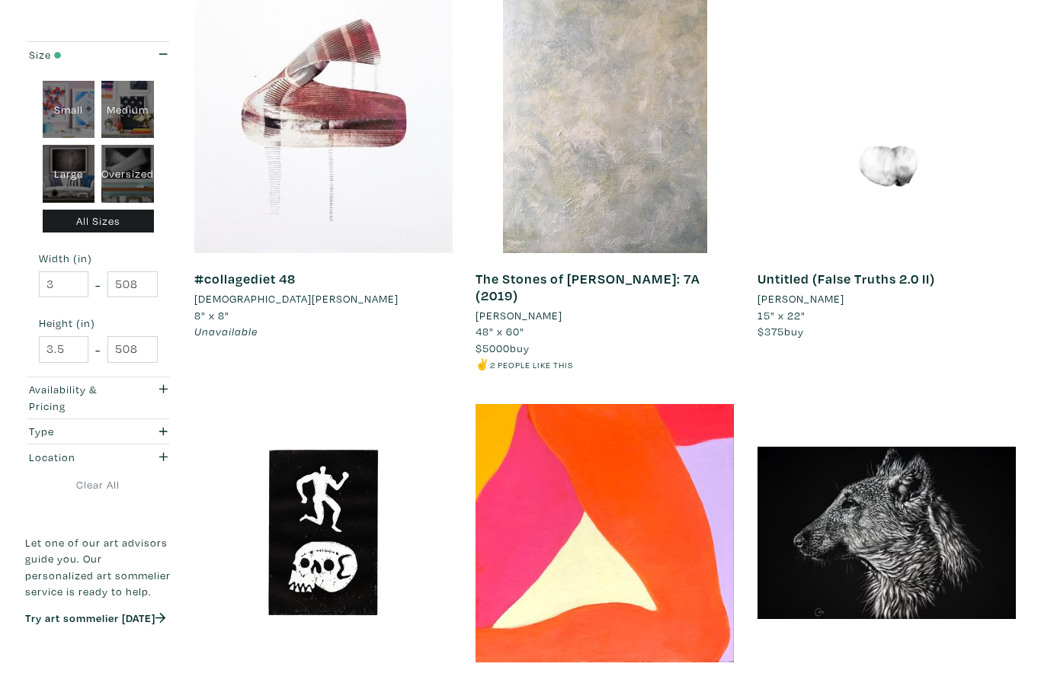
scroll to position [277, 0]
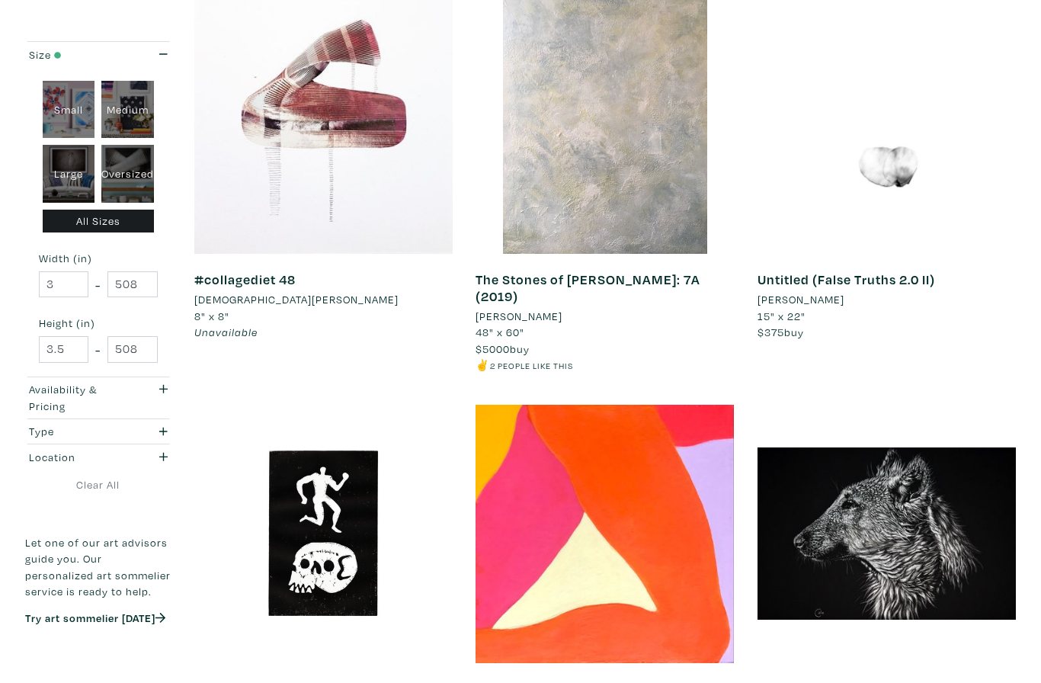
click at [136, 179] on div "Oversized" at bounding box center [127, 174] width 53 height 58
type input "48"
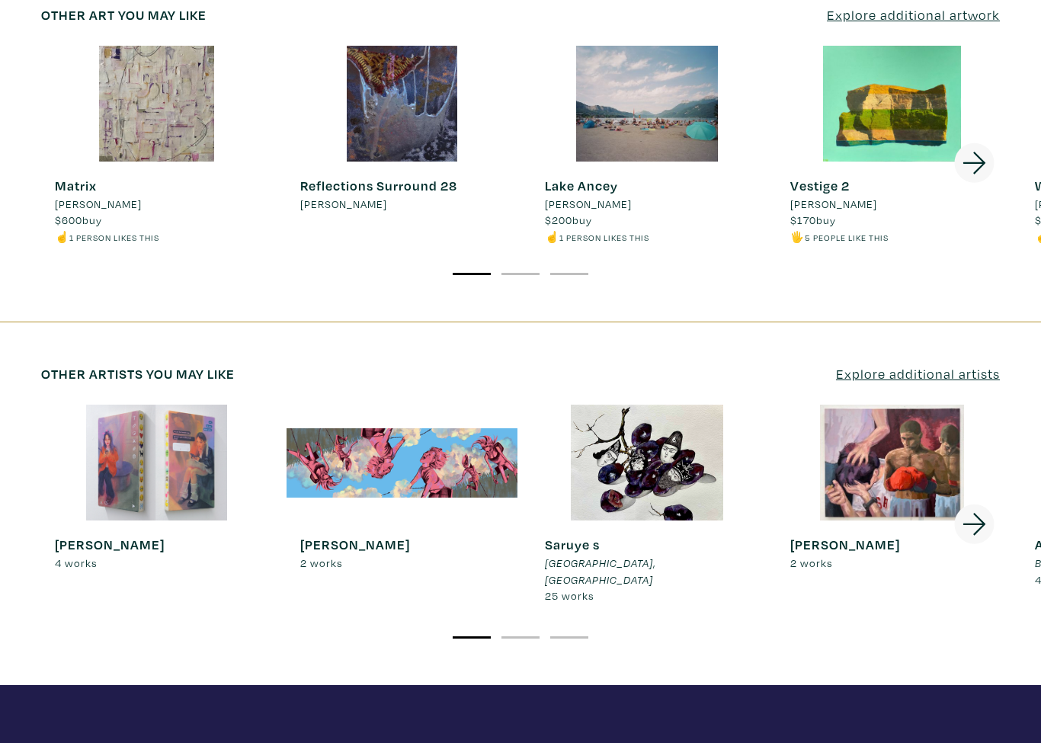
scroll to position [2223, 0]
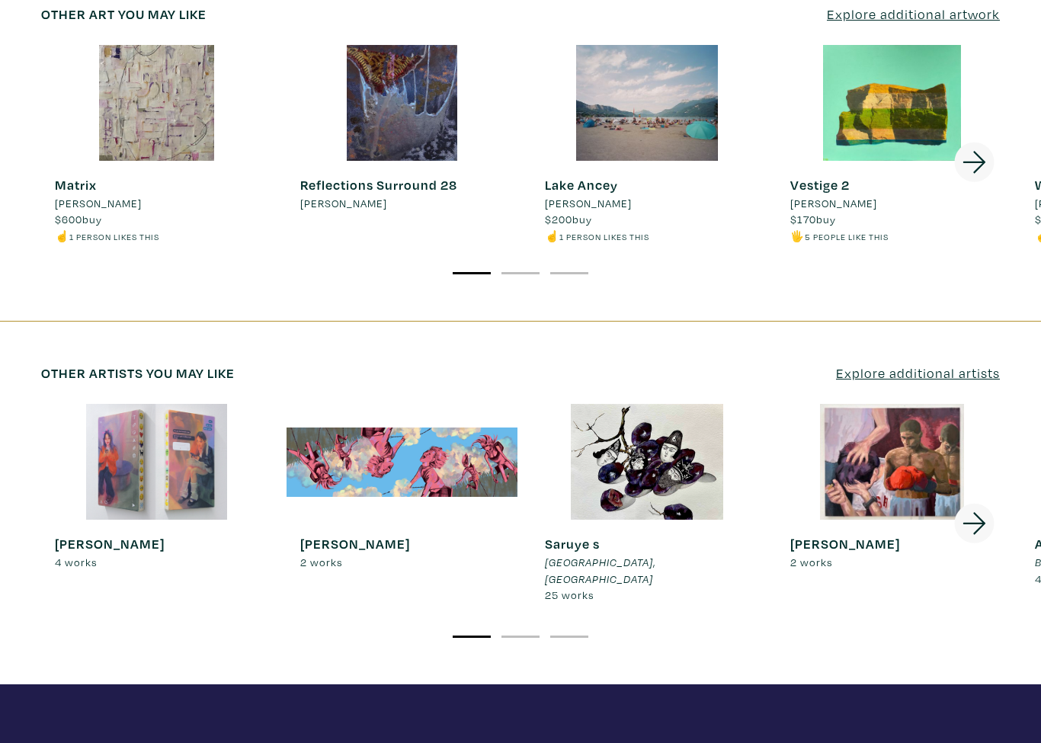
click at [487, 440] on div at bounding box center [403, 463] width 232 height 116
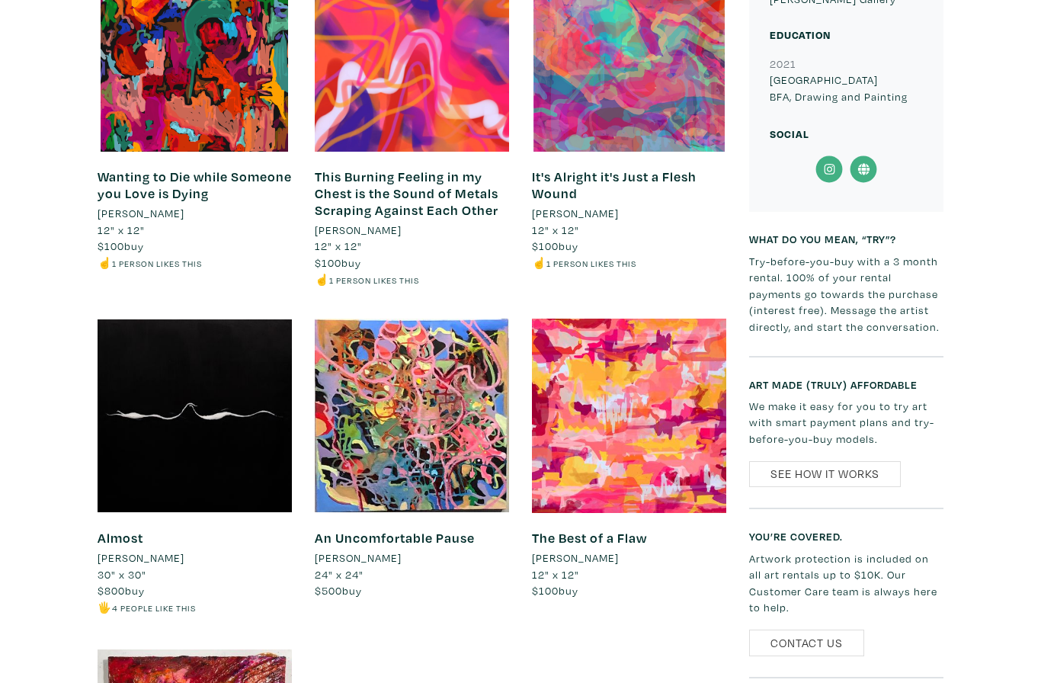
scroll to position [1047, 0]
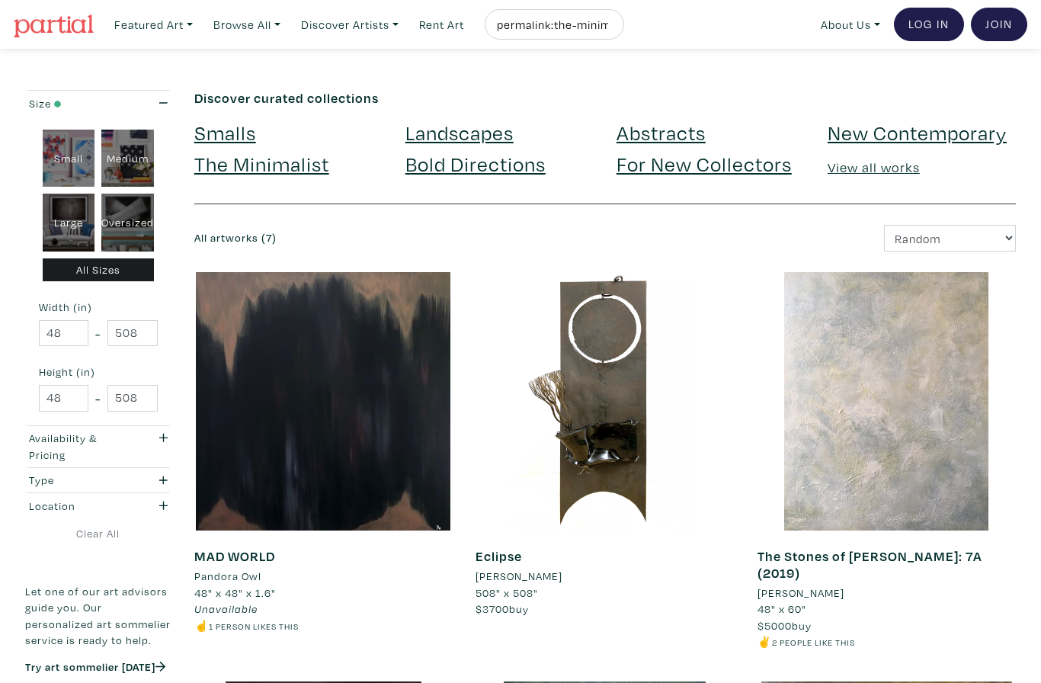
click at [872, 173] on link "View all works" at bounding box center [874, 167] width 92 height 18
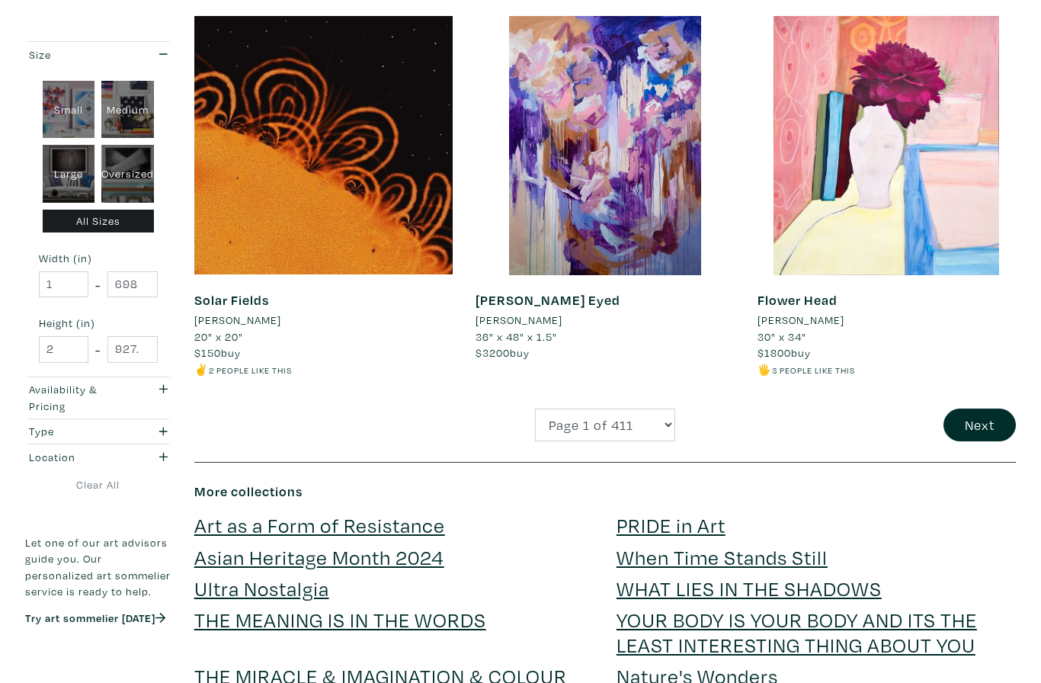
scroll to position [3011, 0]
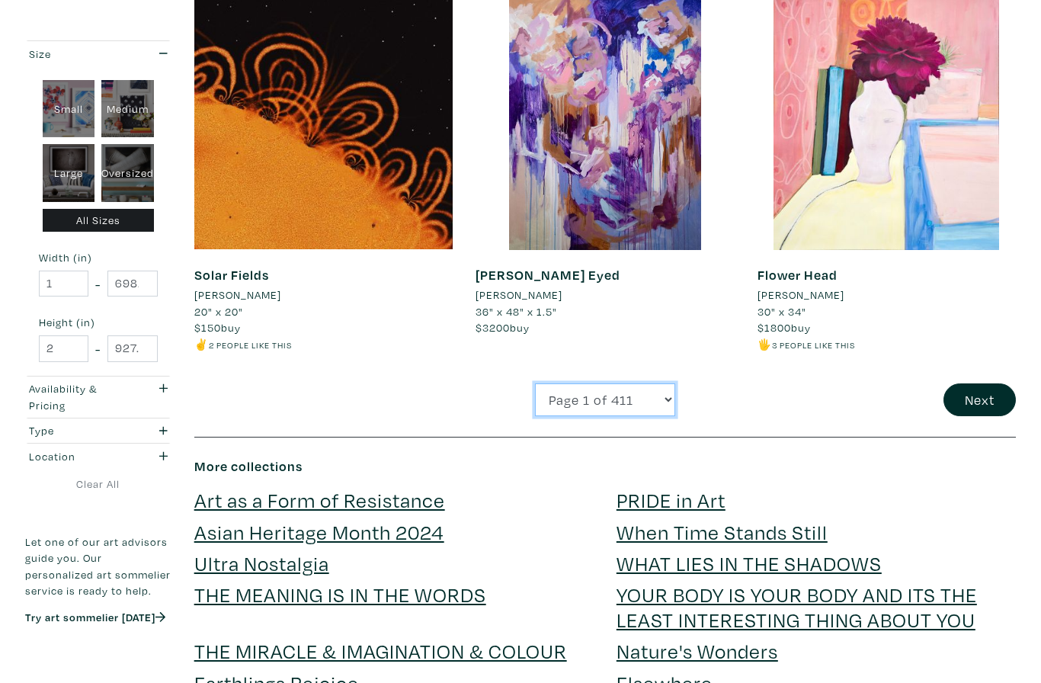
click at [670, 384] on select "Page 1 of 411 Page 2 of 411 Page 3 of 411 Page 4 of 411 Page 5 of 411 Page 6 of…" at bounding box center [605, 400] width 140 height 33
